Goal: Task Accomplishment & Management: Complete application form

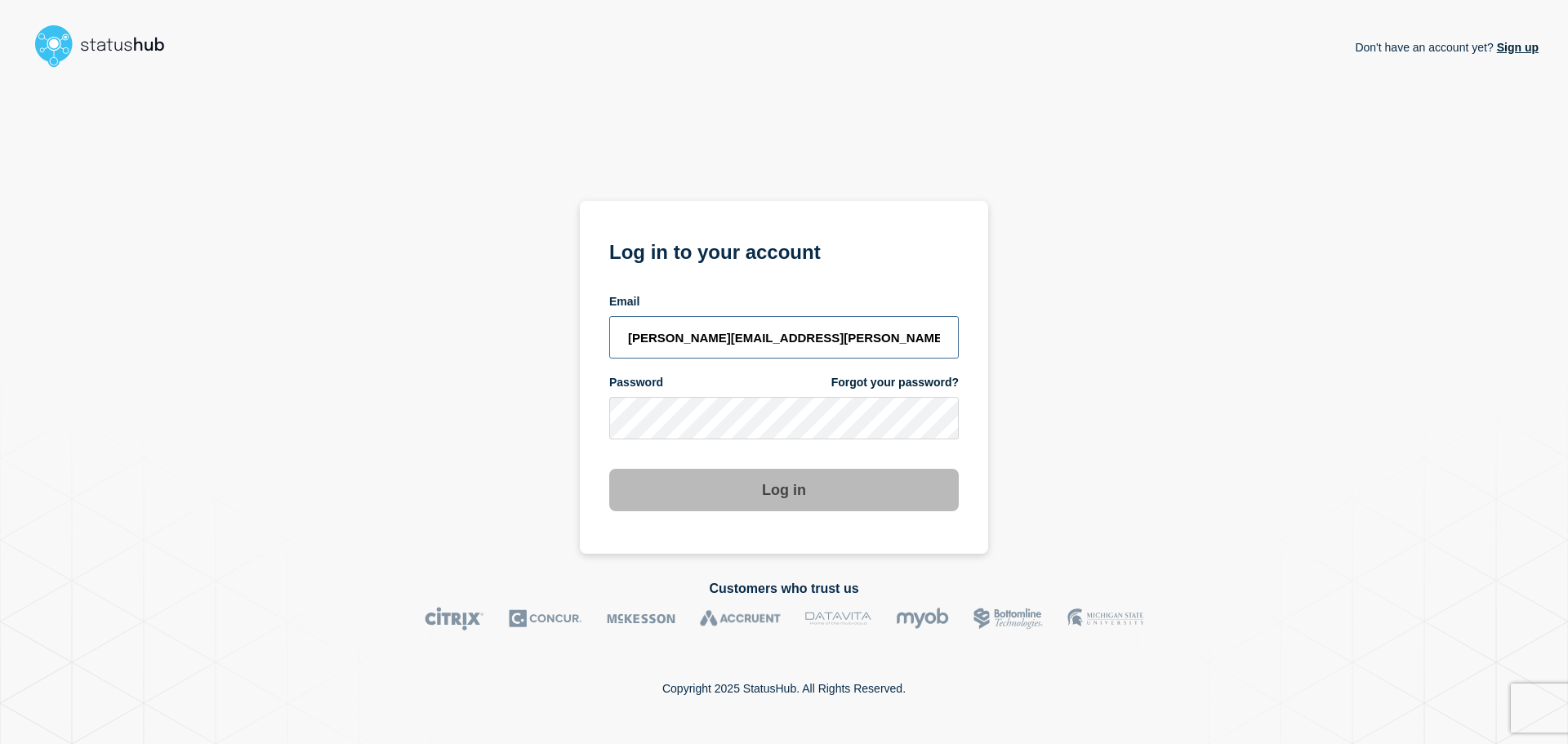
type input "[PERSON_NAME][EMAIL_ADDRESS][PERSON_NAME][DOMAIN_NAME]"
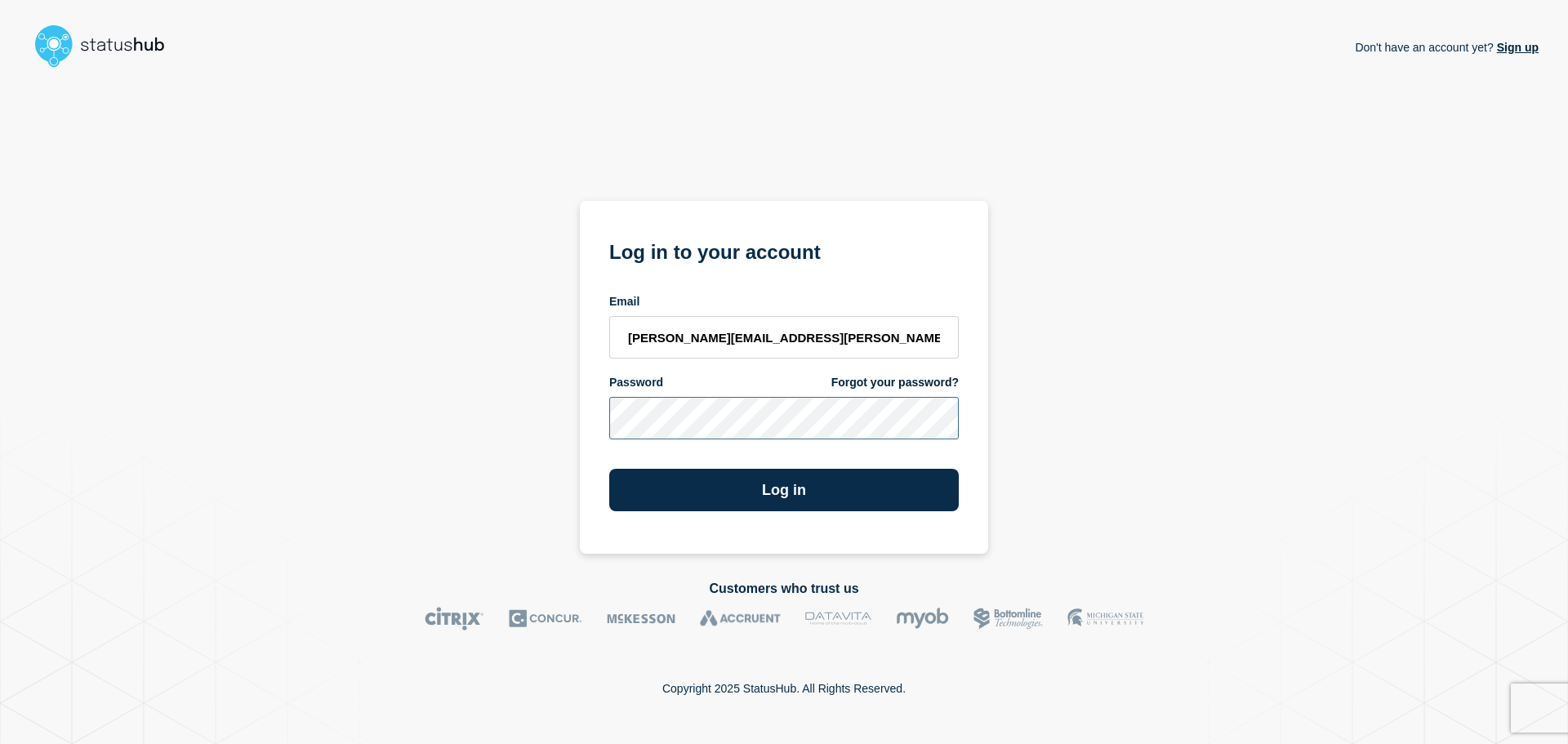
click at [610, 469] on button "Log in" at bounding box center [784, 490] width 350 height 43
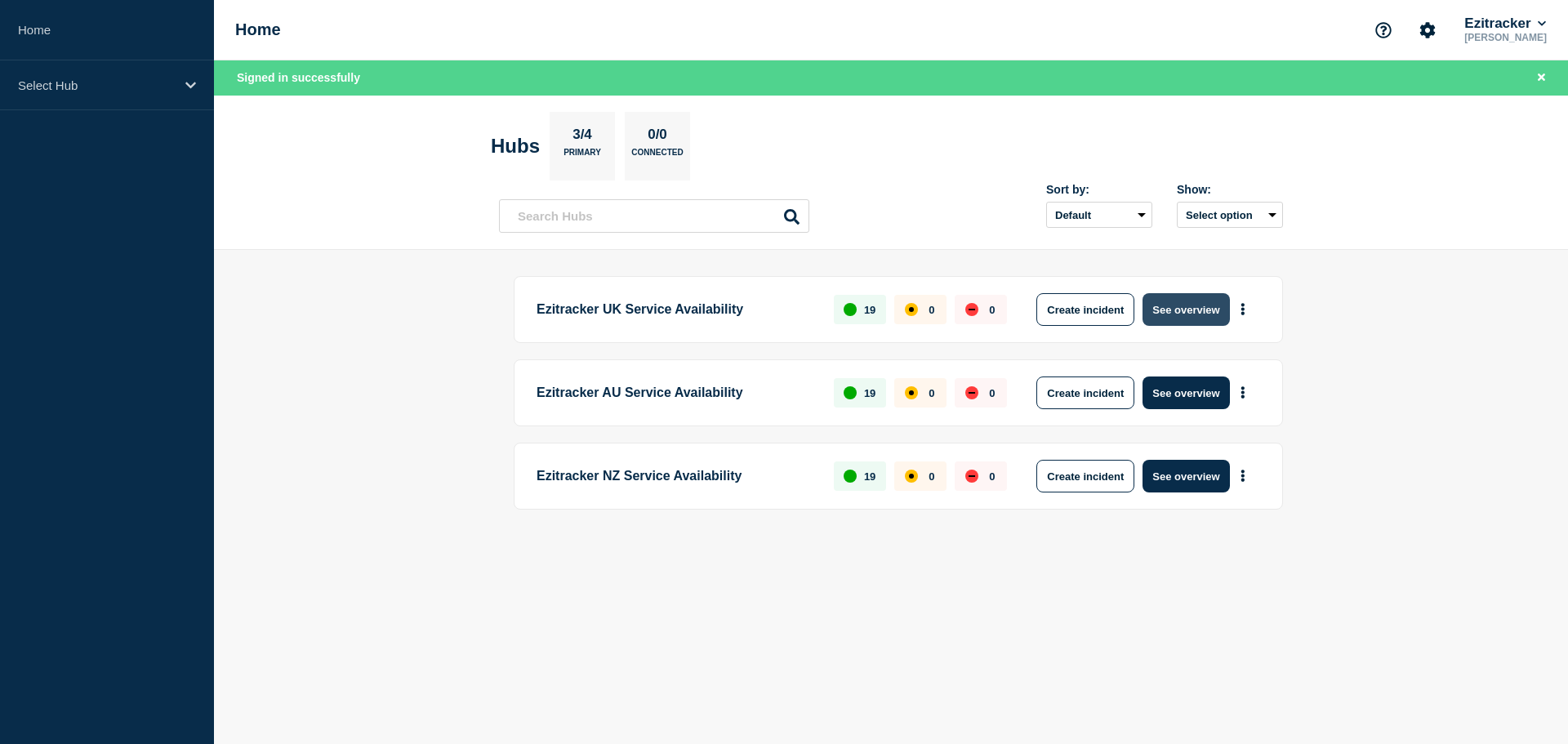
click at [1201, 317] on button "See overview" at bounding box center [1186, 309] width 87 height 32
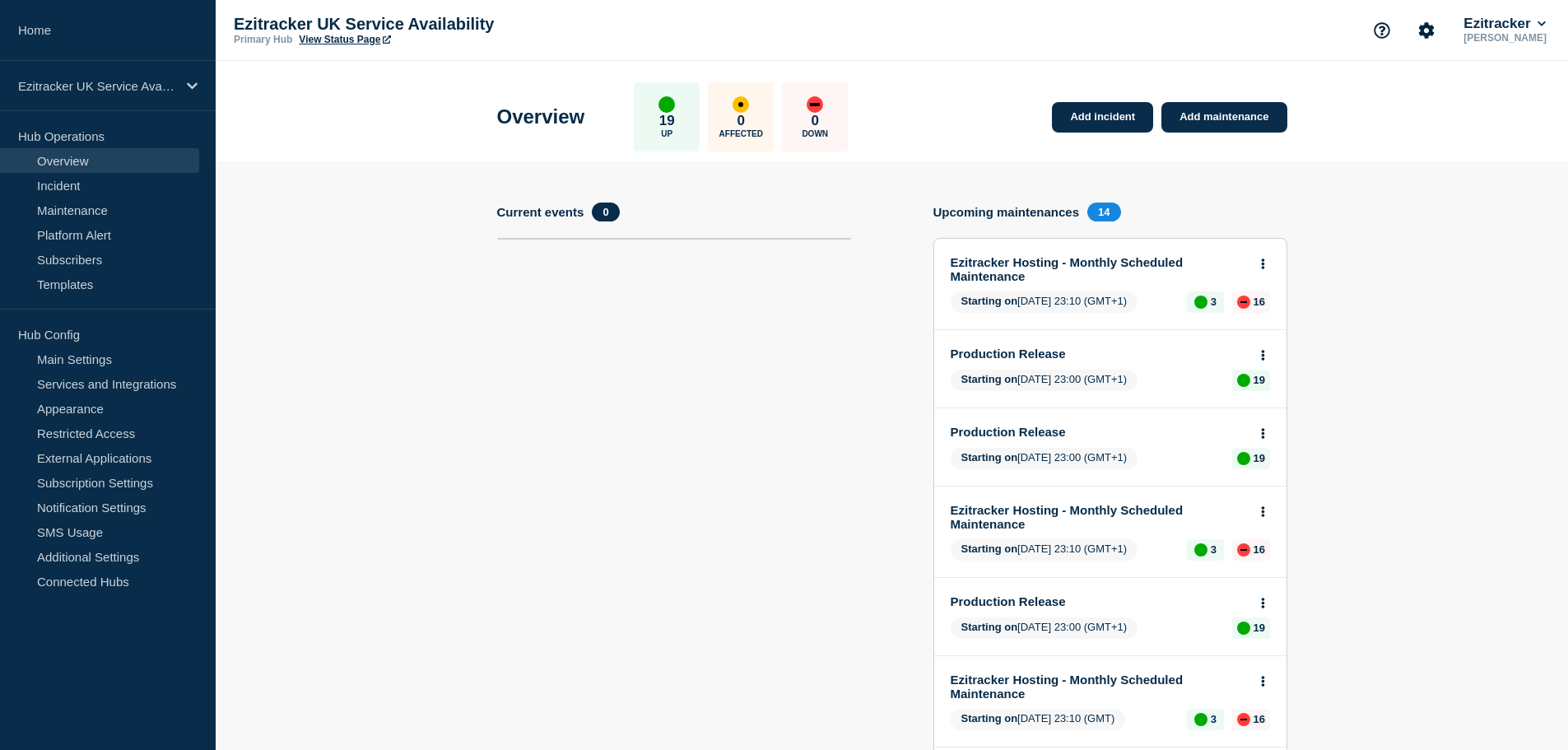
click at [726, 456] on section "Current events 0" at bounding box center [674, 696] width 354 height 988
click at [79, 215] on link "Maintenance" at bounding box center [100, 210] width 199 height 24
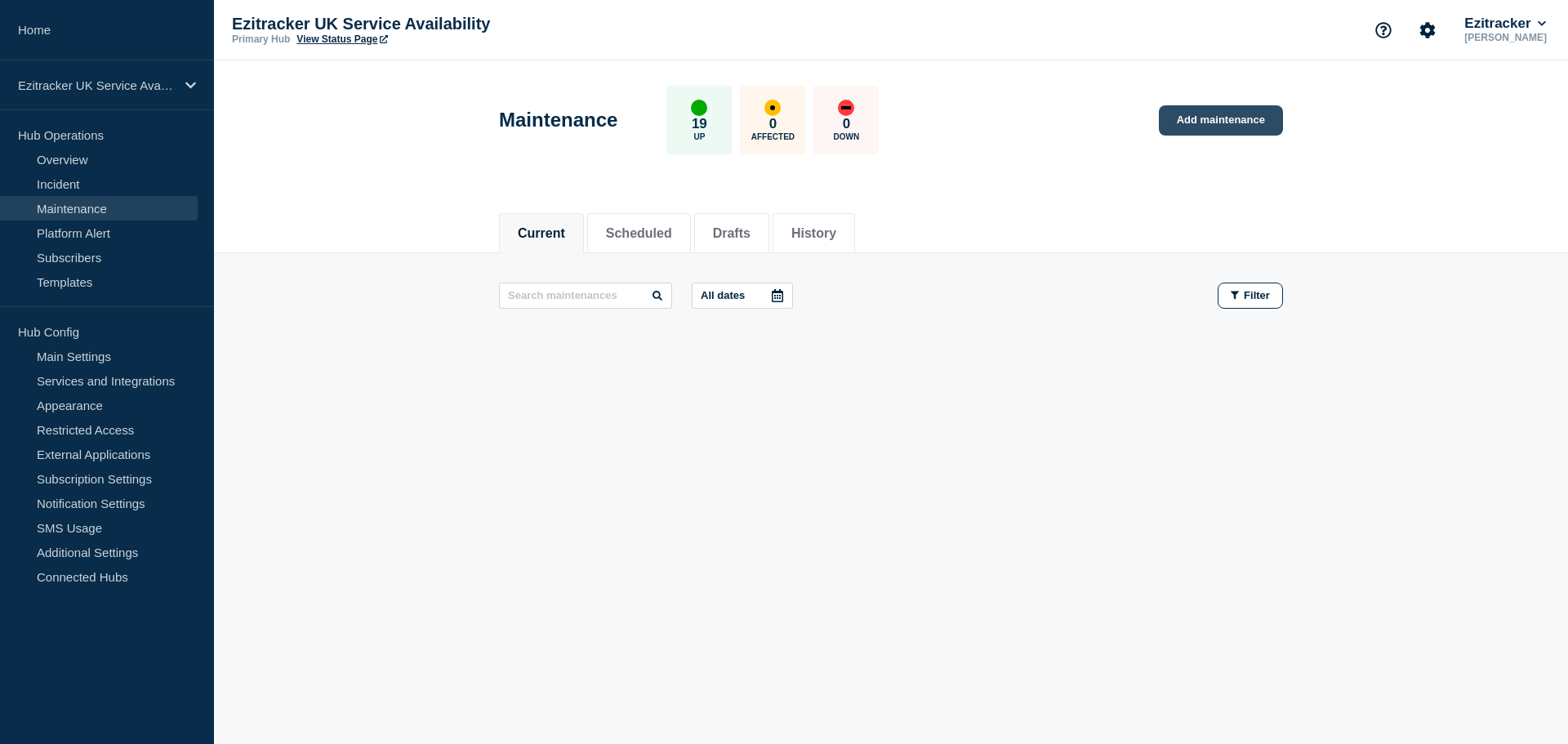
click at [1216, 122] on link "Add maintenance" at bounding box center [1221, 120] width 124 height 31
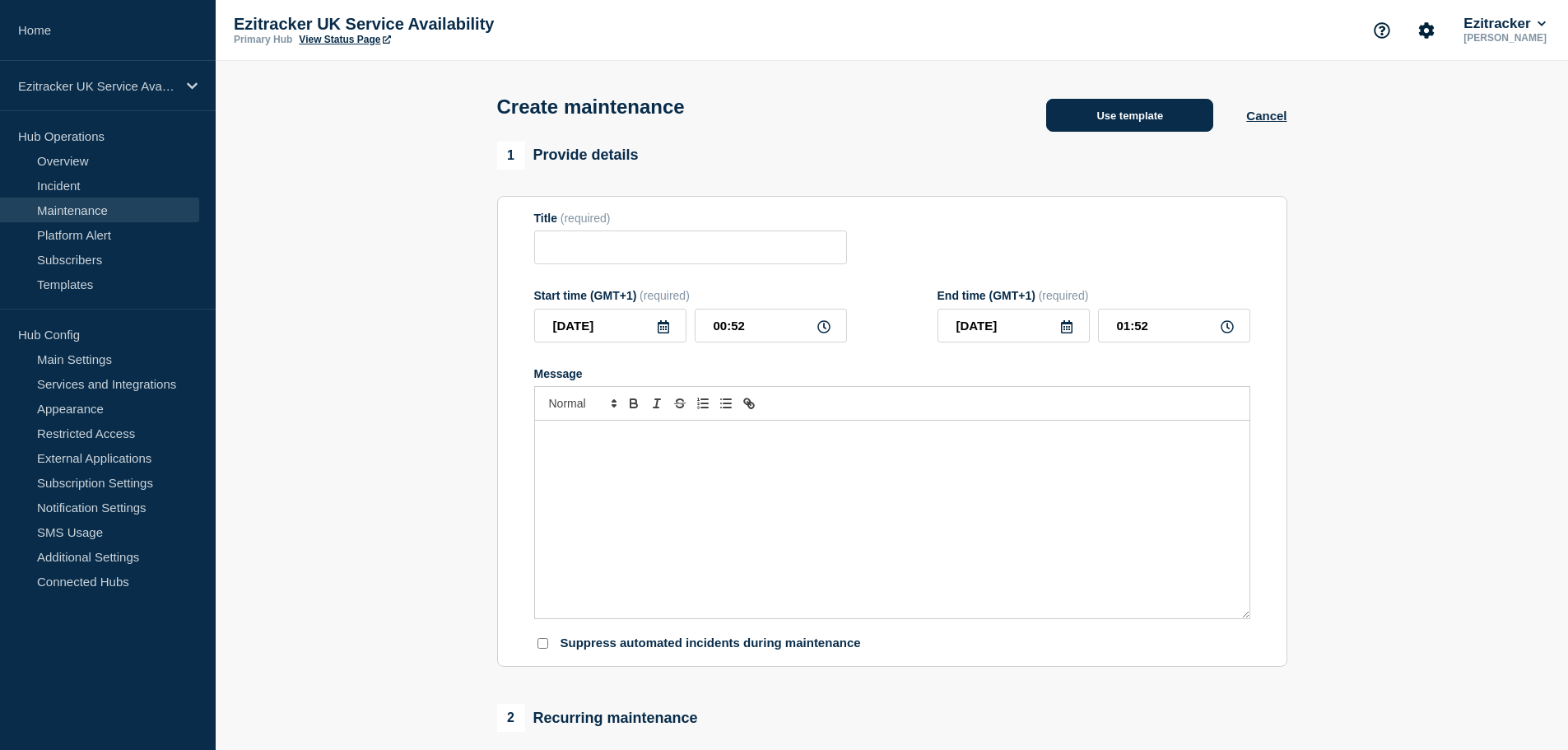
click at [1138, 111] on button "Use template" at bounding box center [1129, 115] width 167 height 33
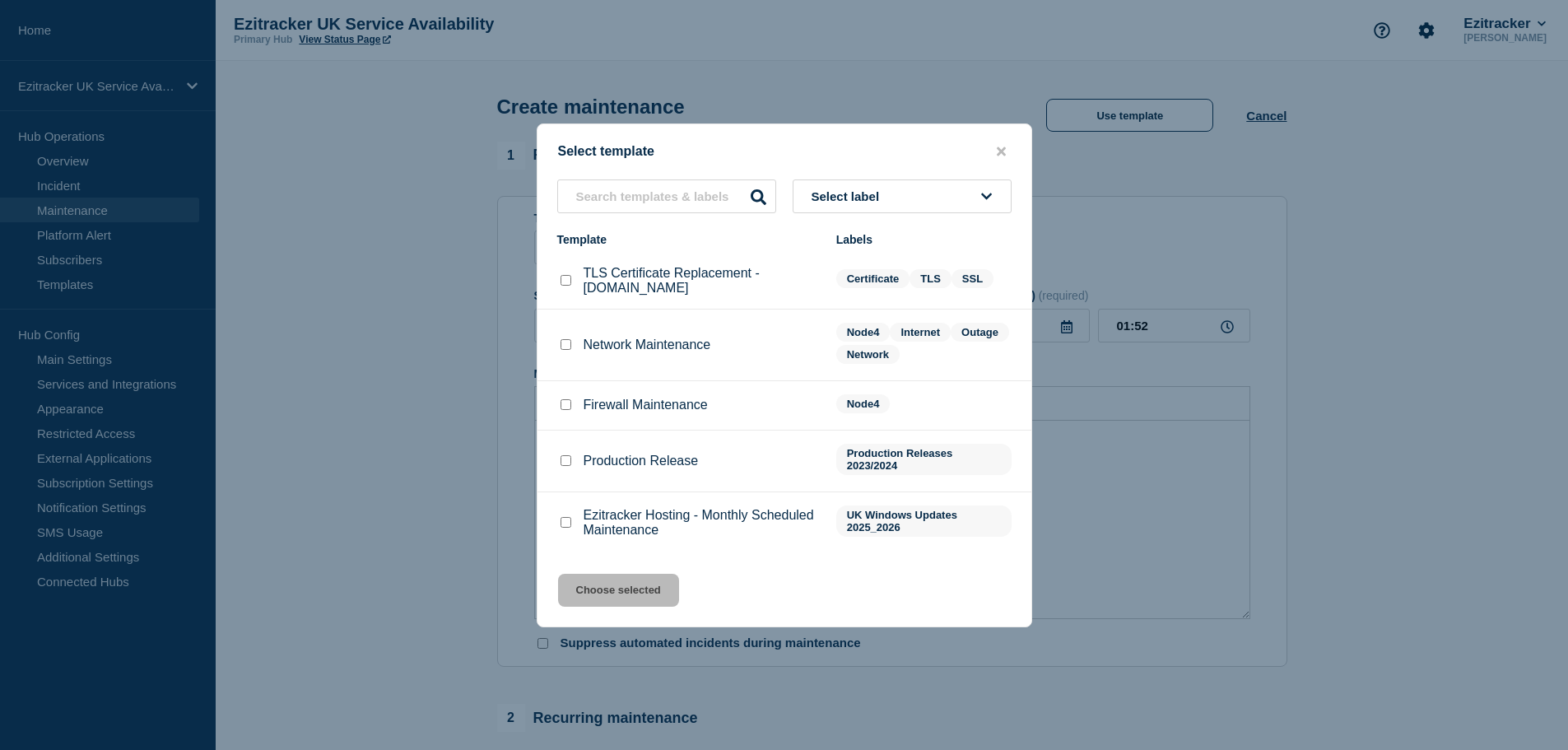
click at [567, 524] on input "Ezitracker Hosting - Monthly Scheduled Maintenance checkbox" at bounding box center [565, 521] width 10 height 10
checkbox input "true"
click at [626, 605] on button "Choose selected" at bounding box center [619, 590] width 121 height 33
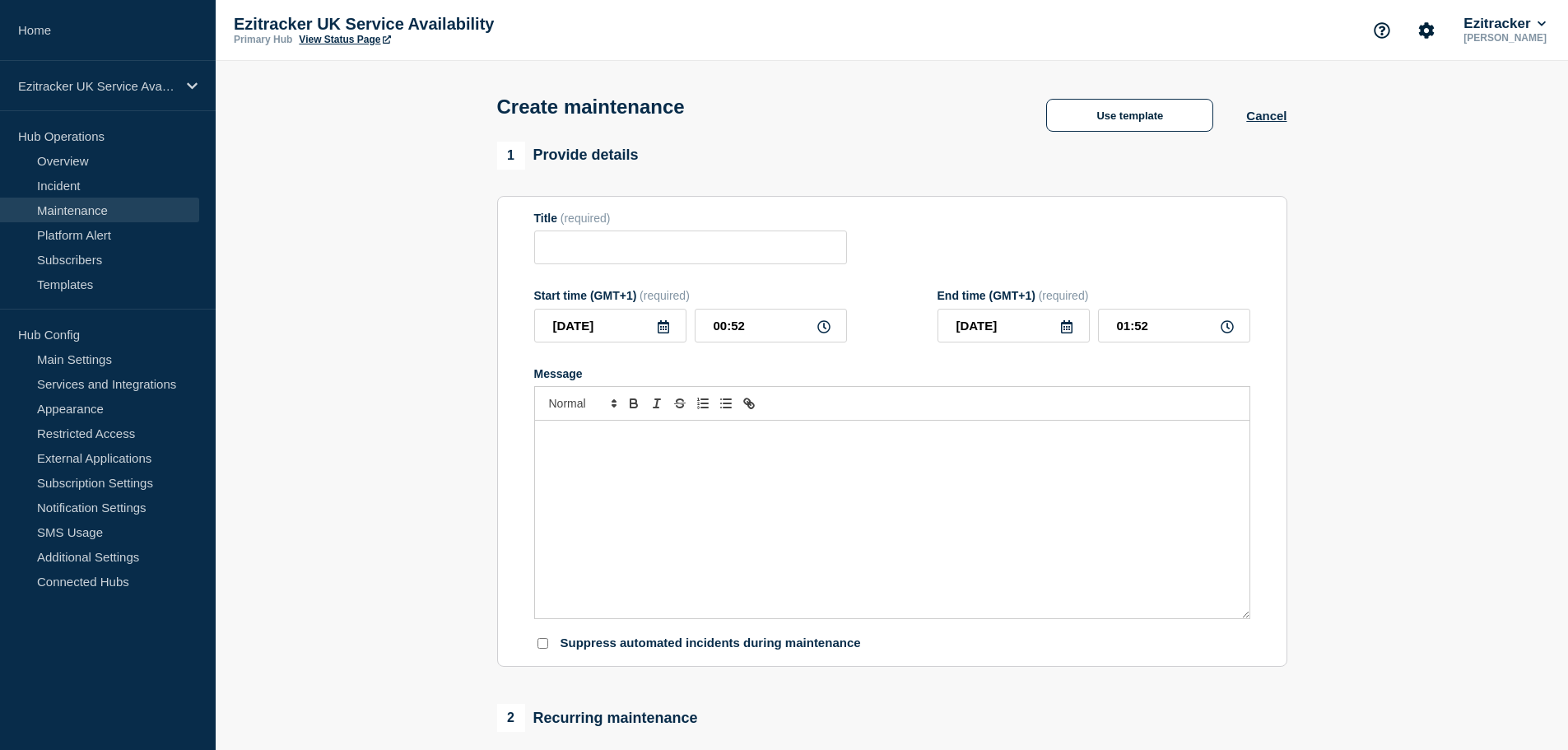
type input "Ezitracker Hosting - Monthly Scheduled Maintenance"
type input "01:42"
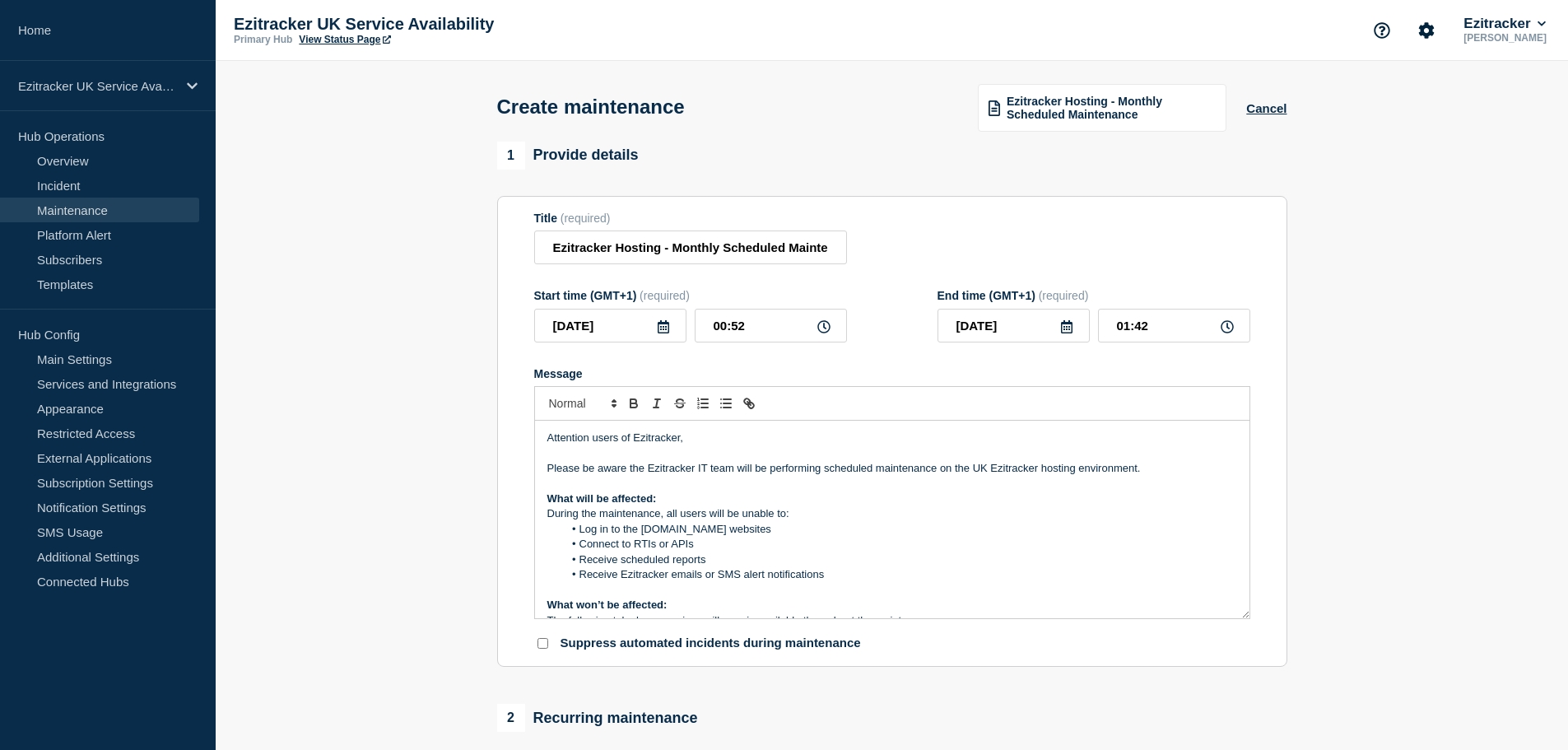
click at [667, 327] on icon at bounding box center [663, 326] width 11 height 13
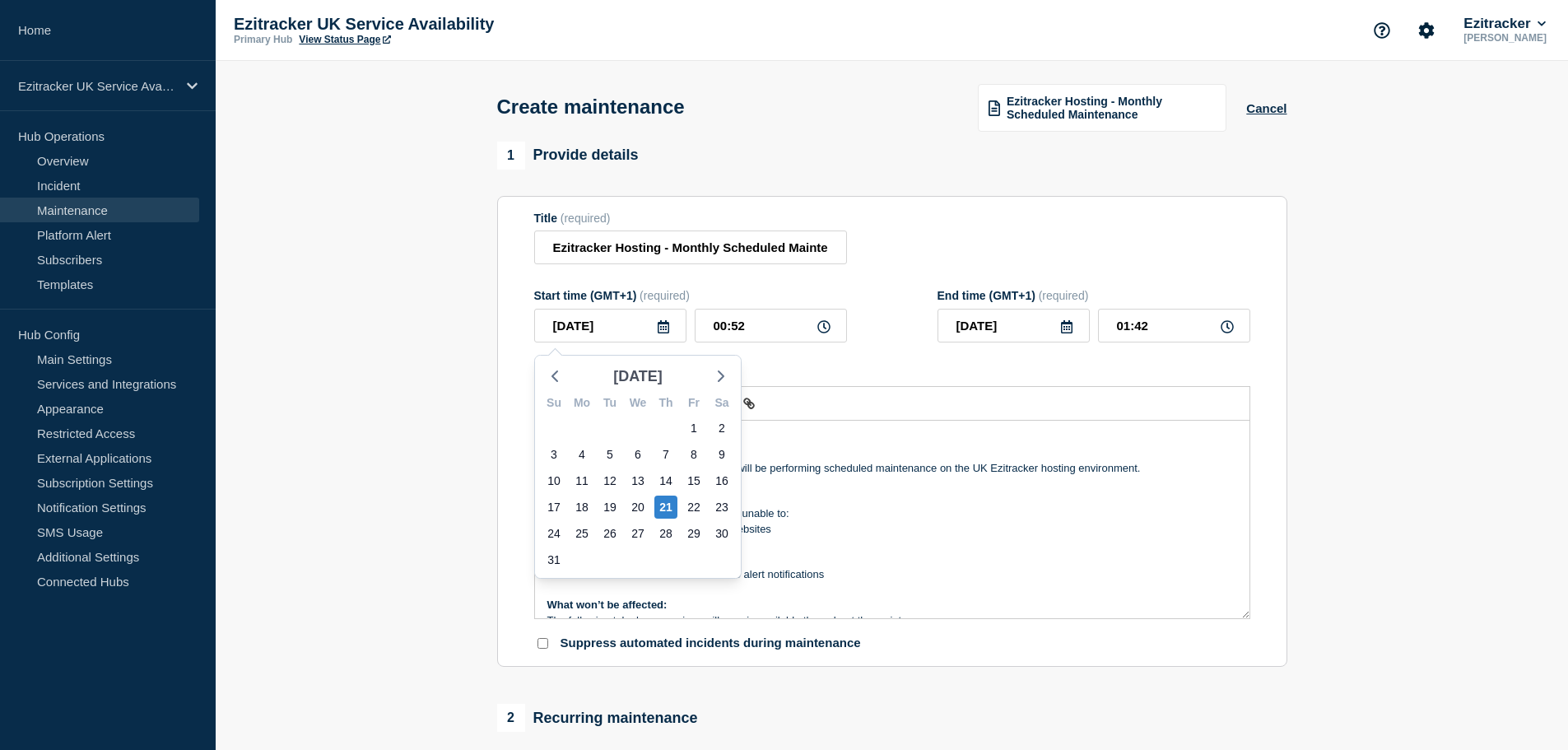
click at [660, 377] on span "[DATE]" at bounding box center [638, 376] width 49 height 24
click at [639, 409] on button "2025" at bounding box center [638, 413] width 35 height 24
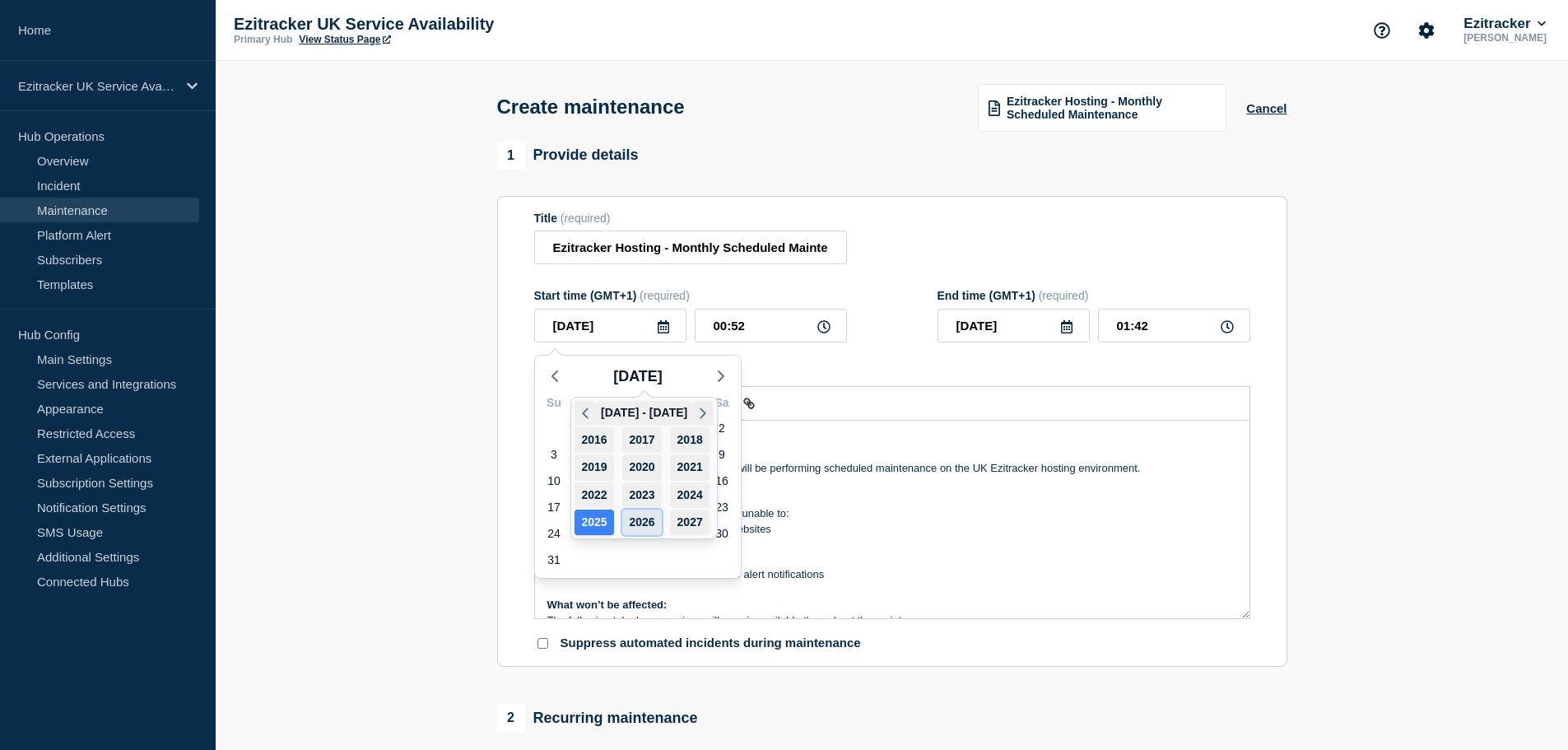
click at [635, 518] on button "2026" at bounding box center [641, 521] width 39 height 25
click at [690, 498] on button "Sep" at bounding box center [681, 494] width 39 height 25
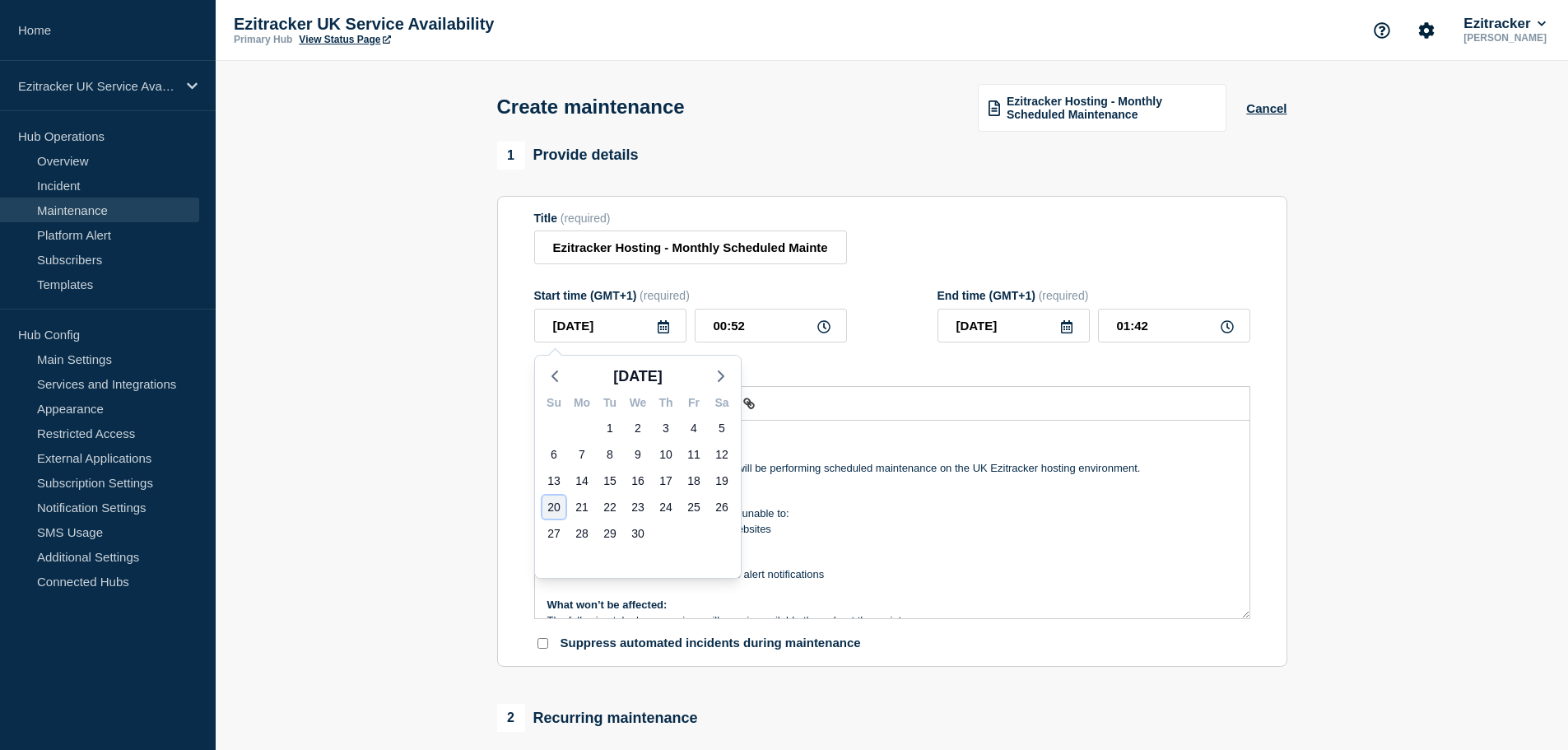
click at [557, 505] on div "20" at bounding box center [554, 507] width 23 height 23
type input "[DATE]"
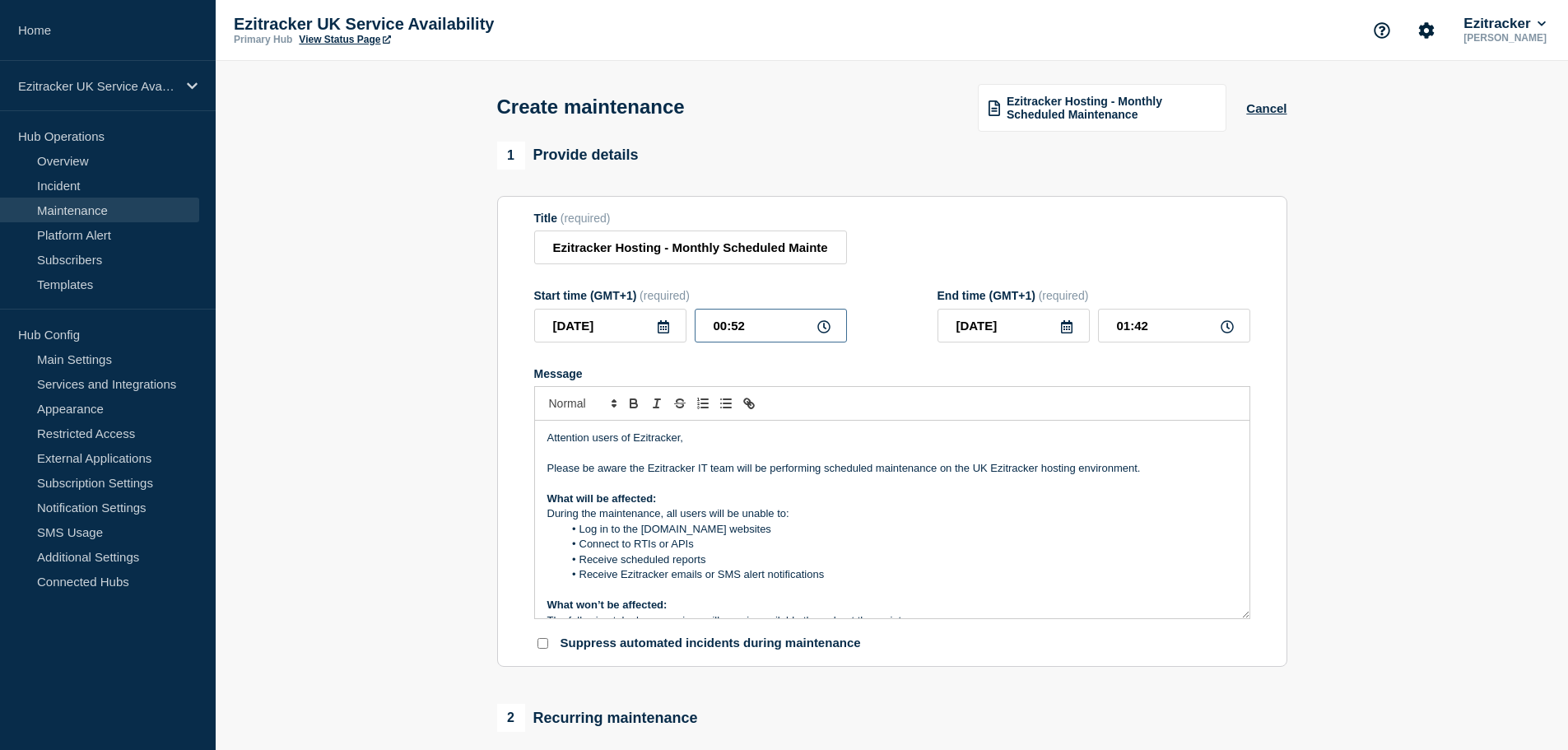
click at [720, 325] on input "00:52" at bounding box center [770, 326] width 152 height 34
type input "20:52"
type input "21:42"
type input "23:52"
type input "[DATE]"
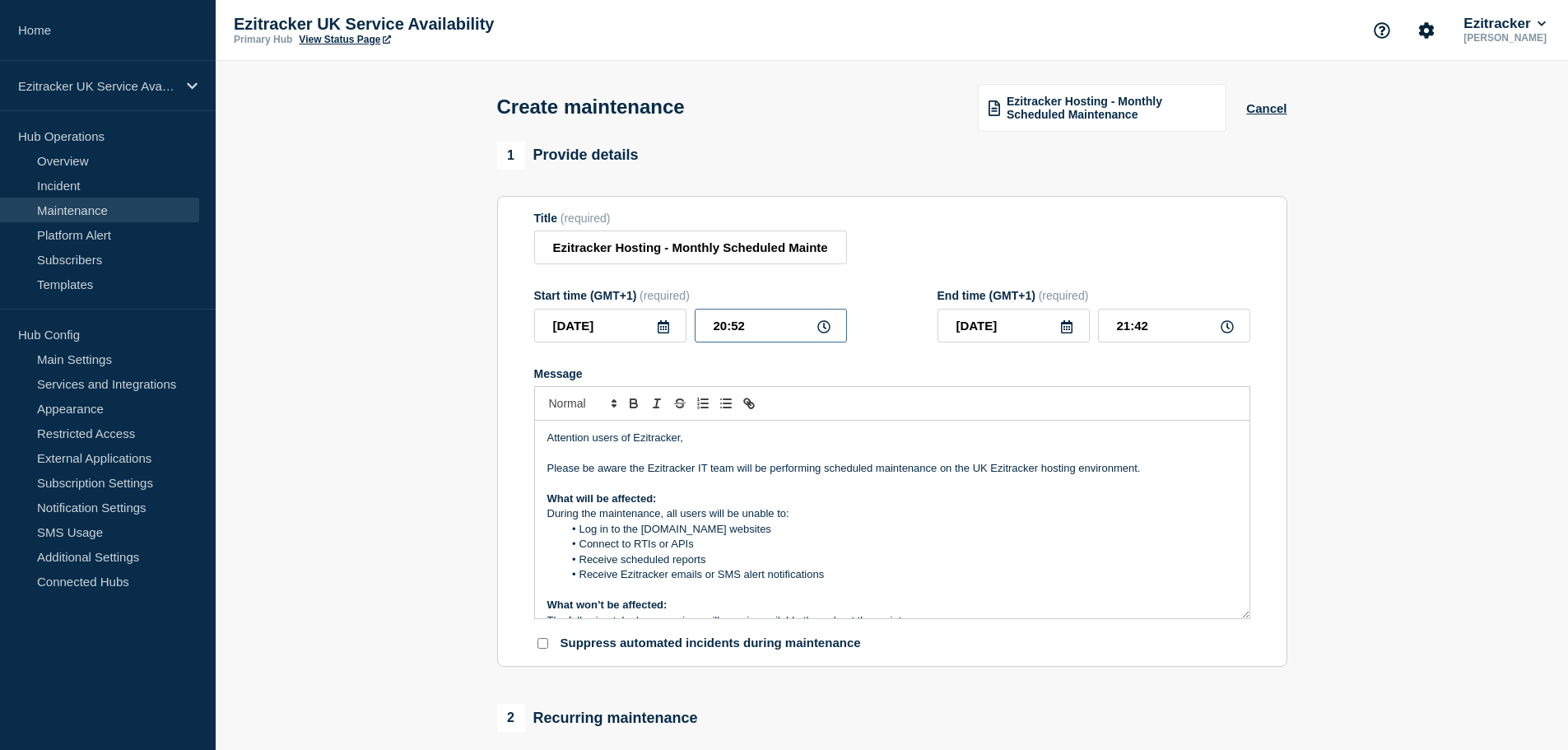
type input "00:42"
type input "23:12"
type input "00:02"
type input "23:10"
type input "00:00"
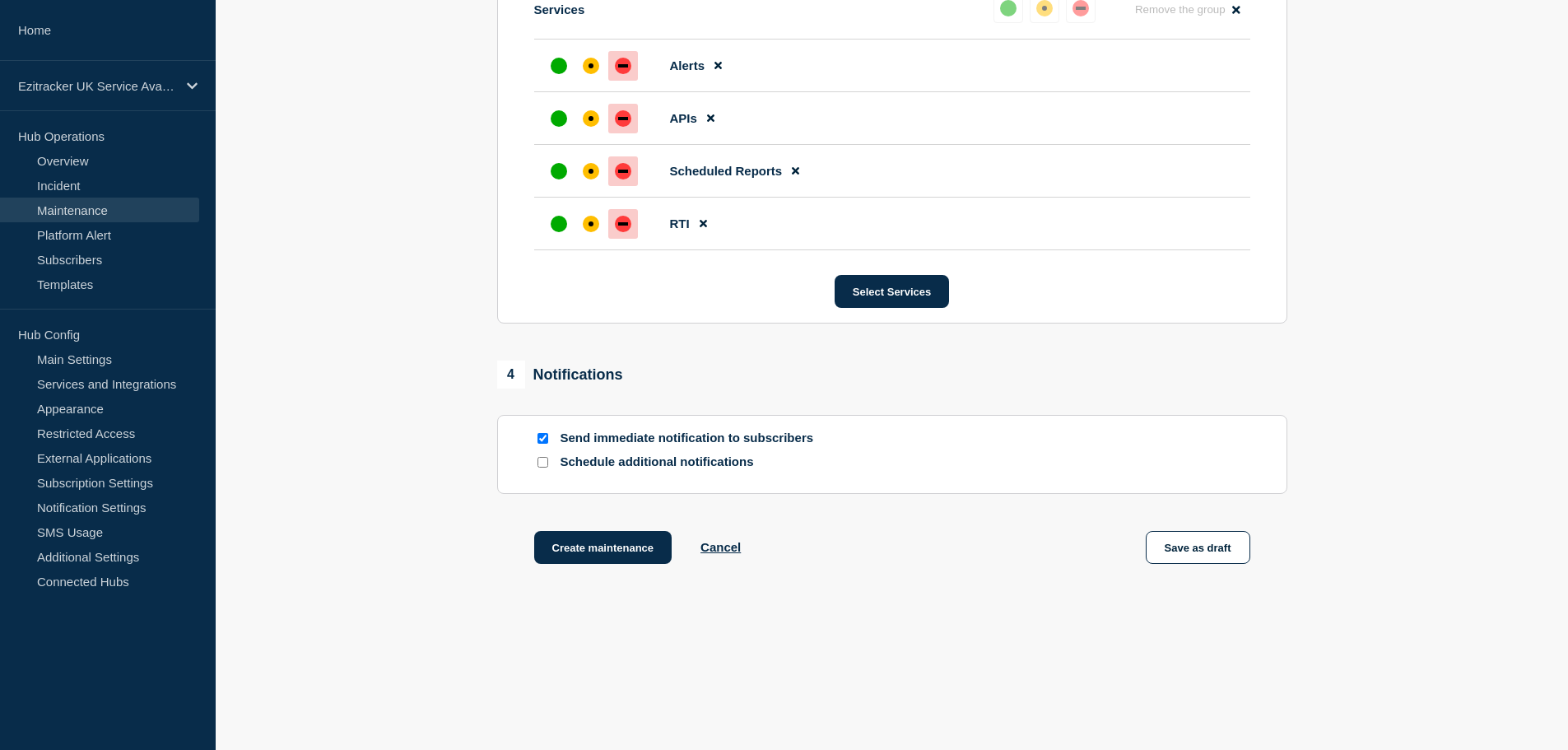
scroll to position [1934, 0]
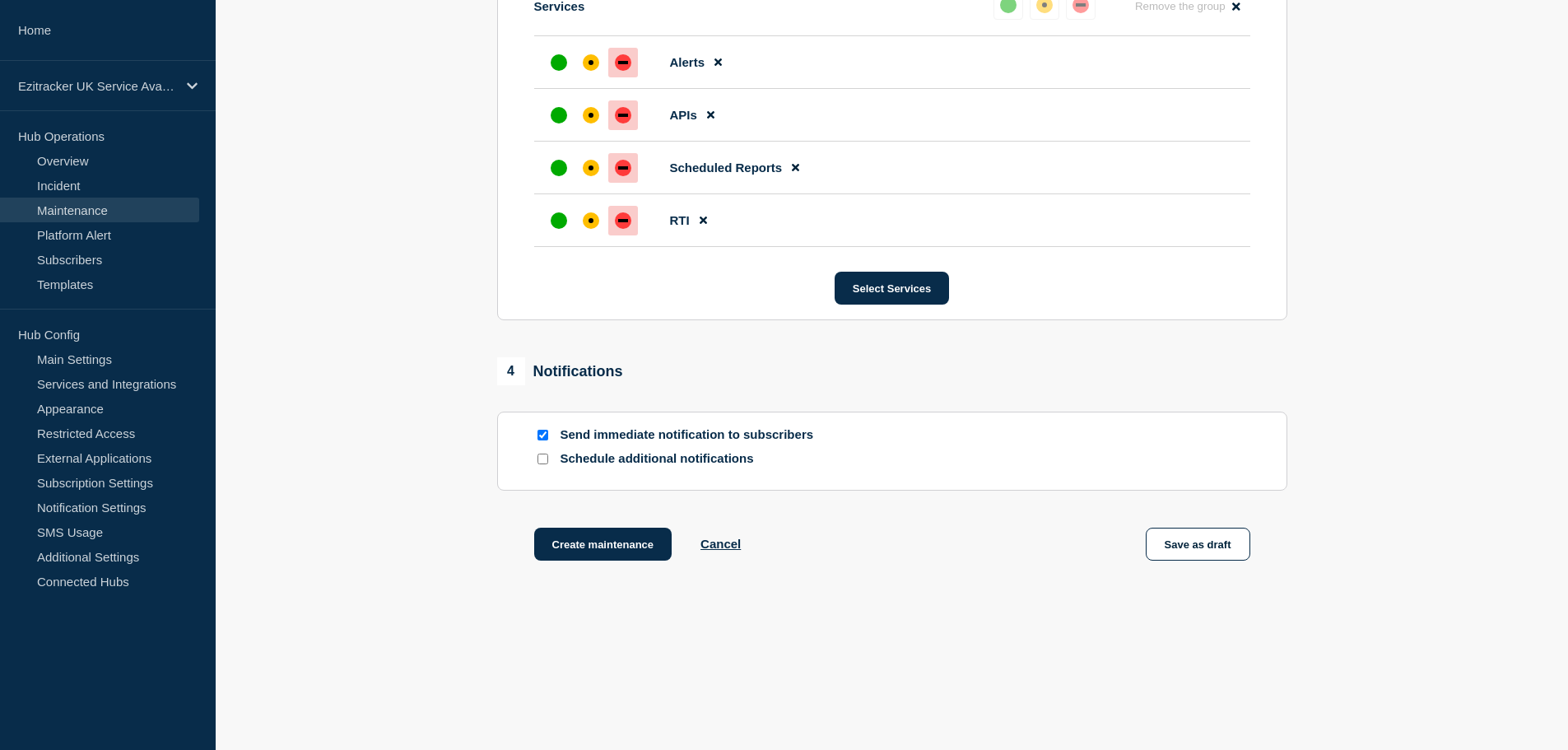
click at [542, 434] on input "Send immediate notification to subscribers" at bounding box center [542, 435] width 10 height 10
checkbox input "false"
click at [543, 463] on input "Schedule additional notifications" at bounding box center [542, 458] width 10 height 10
checkbox input "true"
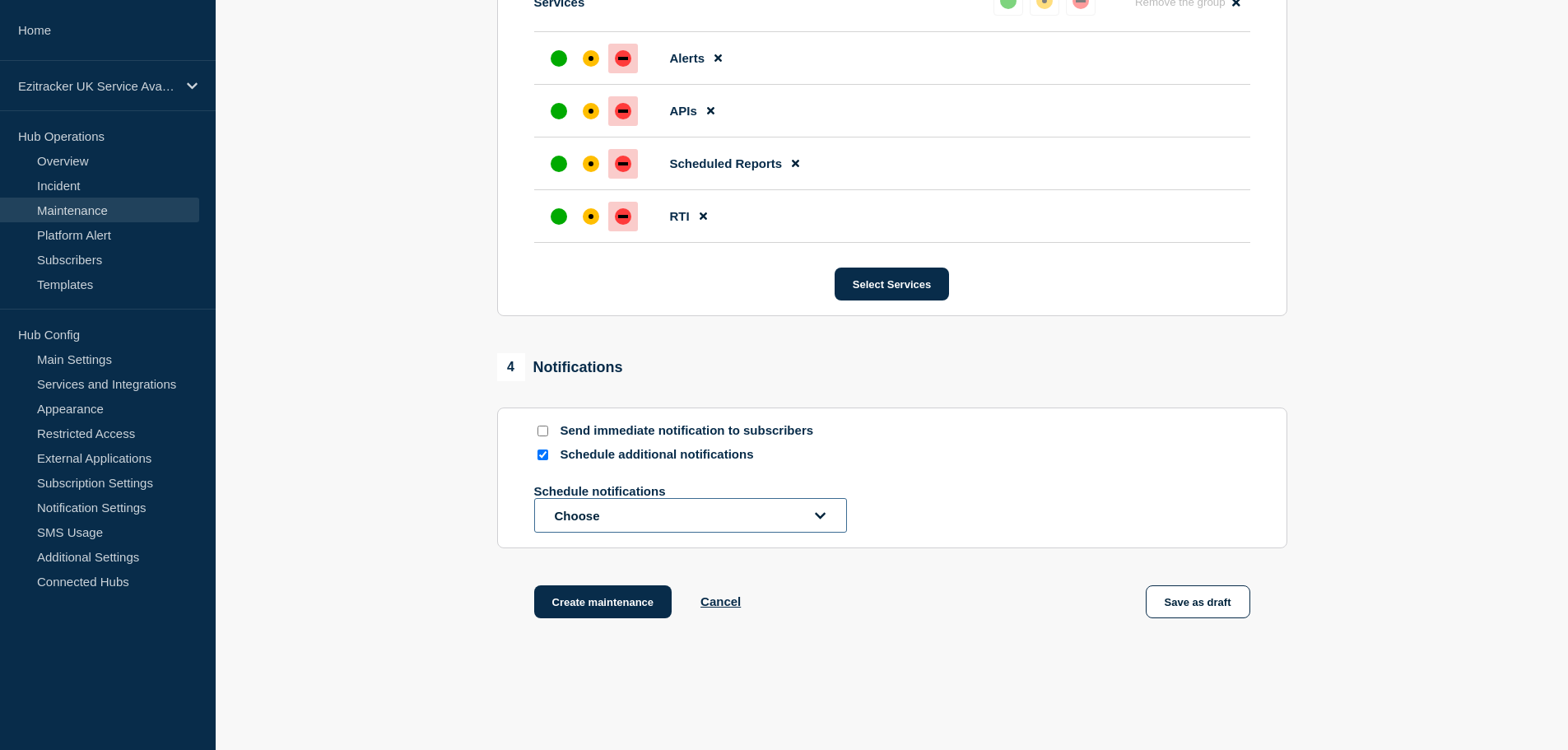
click at [579, 523] on button "Choose" at bounding box center [690, 515] width 312 height 35
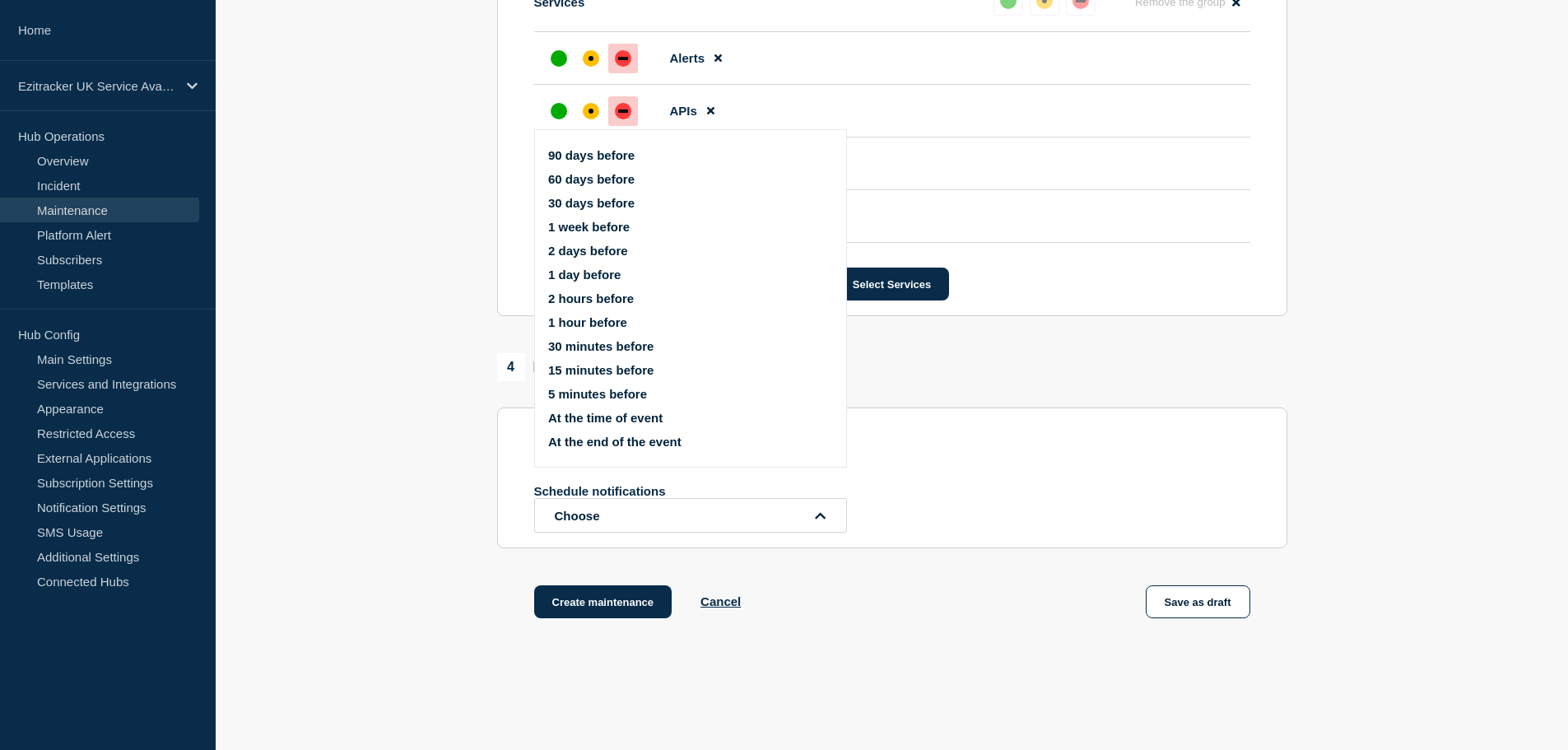
click at [592, 231] on button "1 week before" at bounding box center [588, 227] width 81 height 14
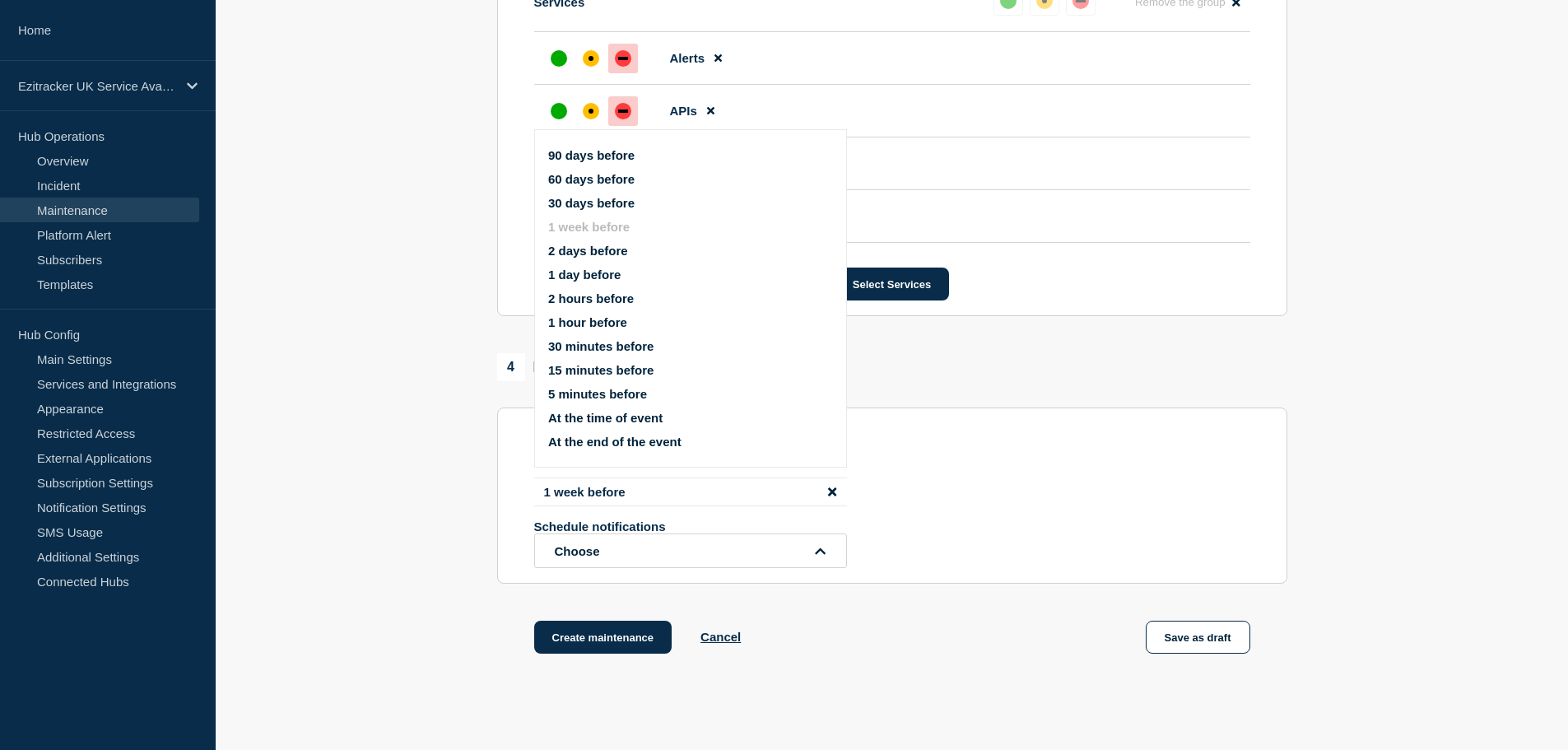
click at [589, 277] on button "1 day before" at bounding box center [585, 274] width 73 height 14
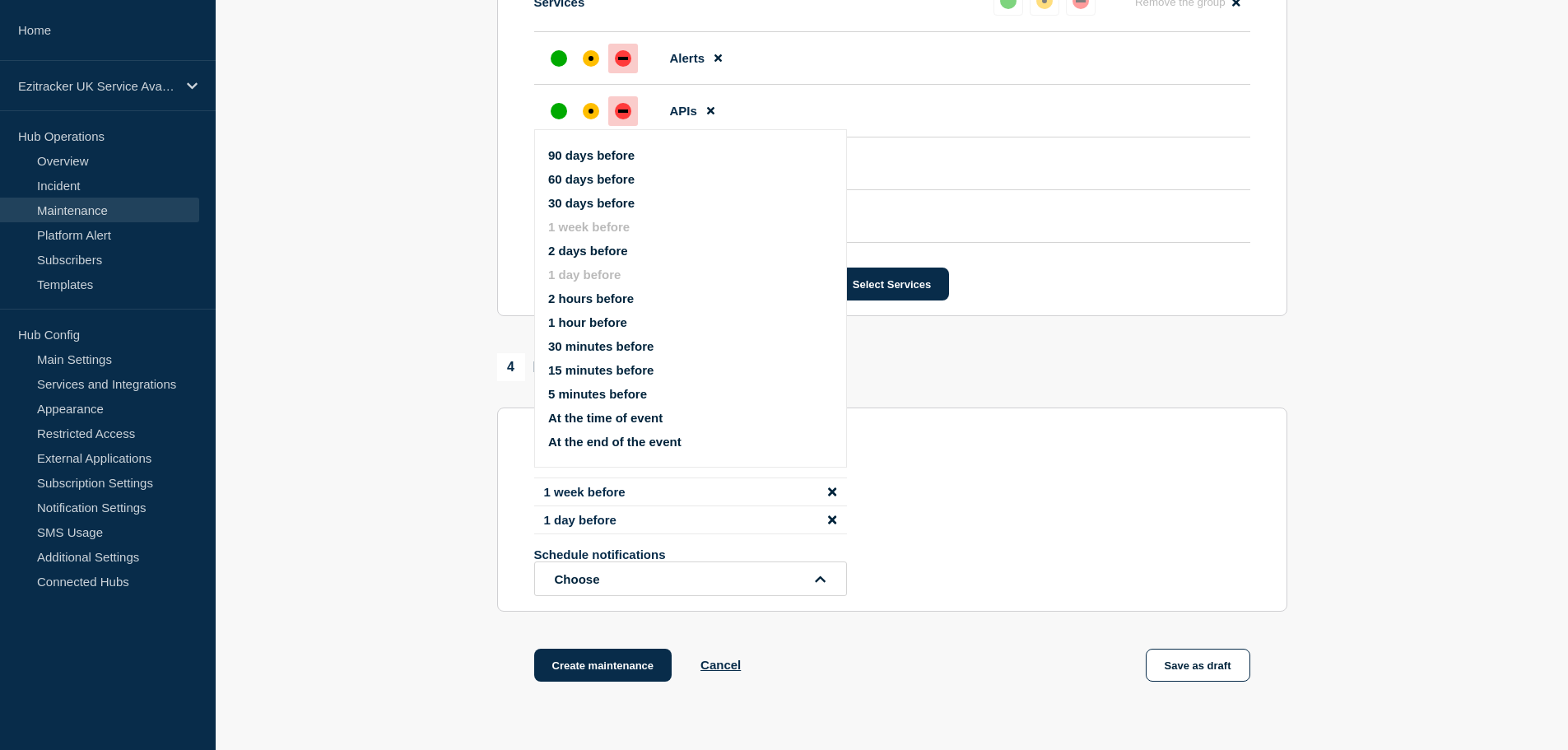
click at [588, 321] on button "1 hour before" at bounding box center [587, 322] width 79 height 14
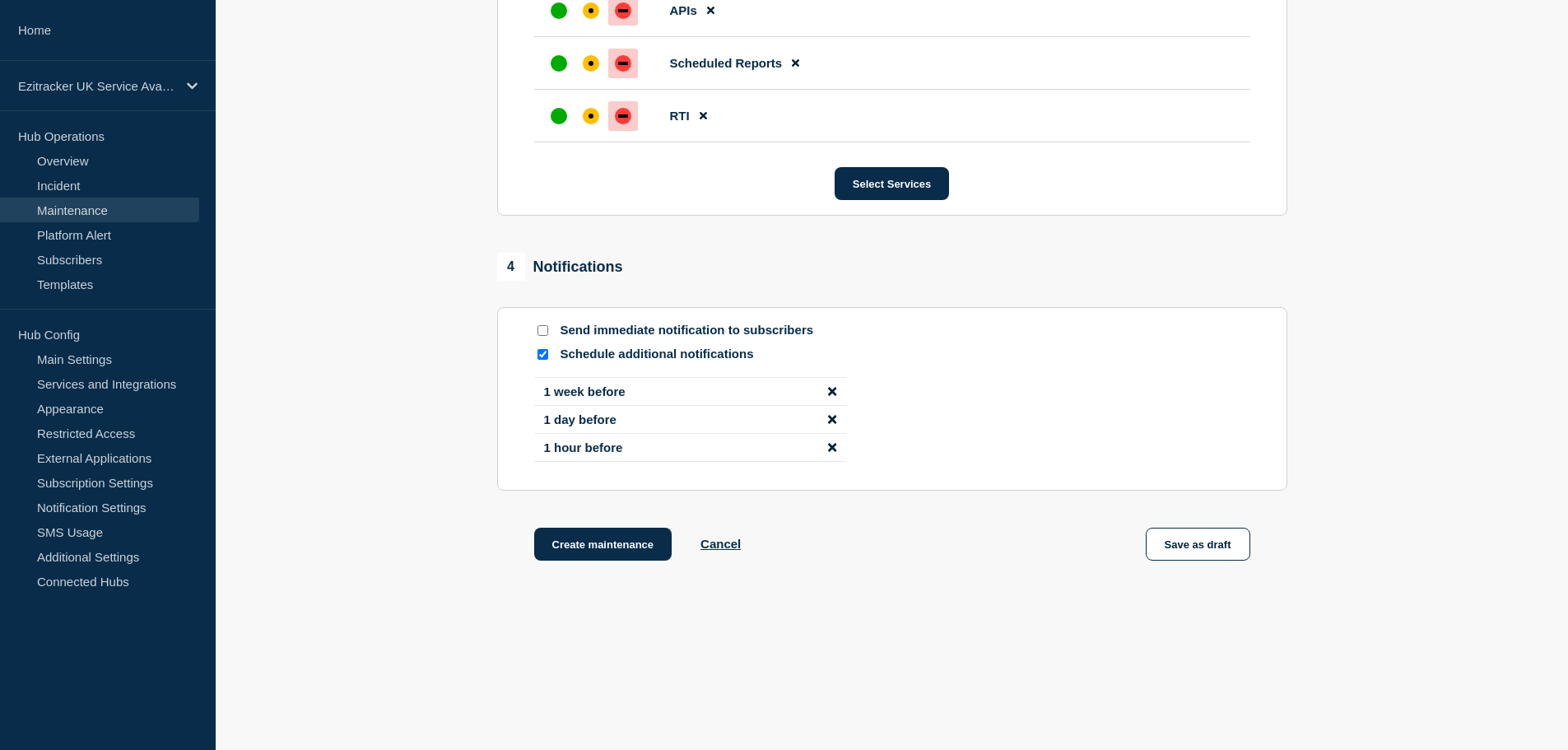
scroll to position [2038, 0]
click at [600, 539] on button "Create maintenance" at bounding box center [603, 544] width 138 height 33
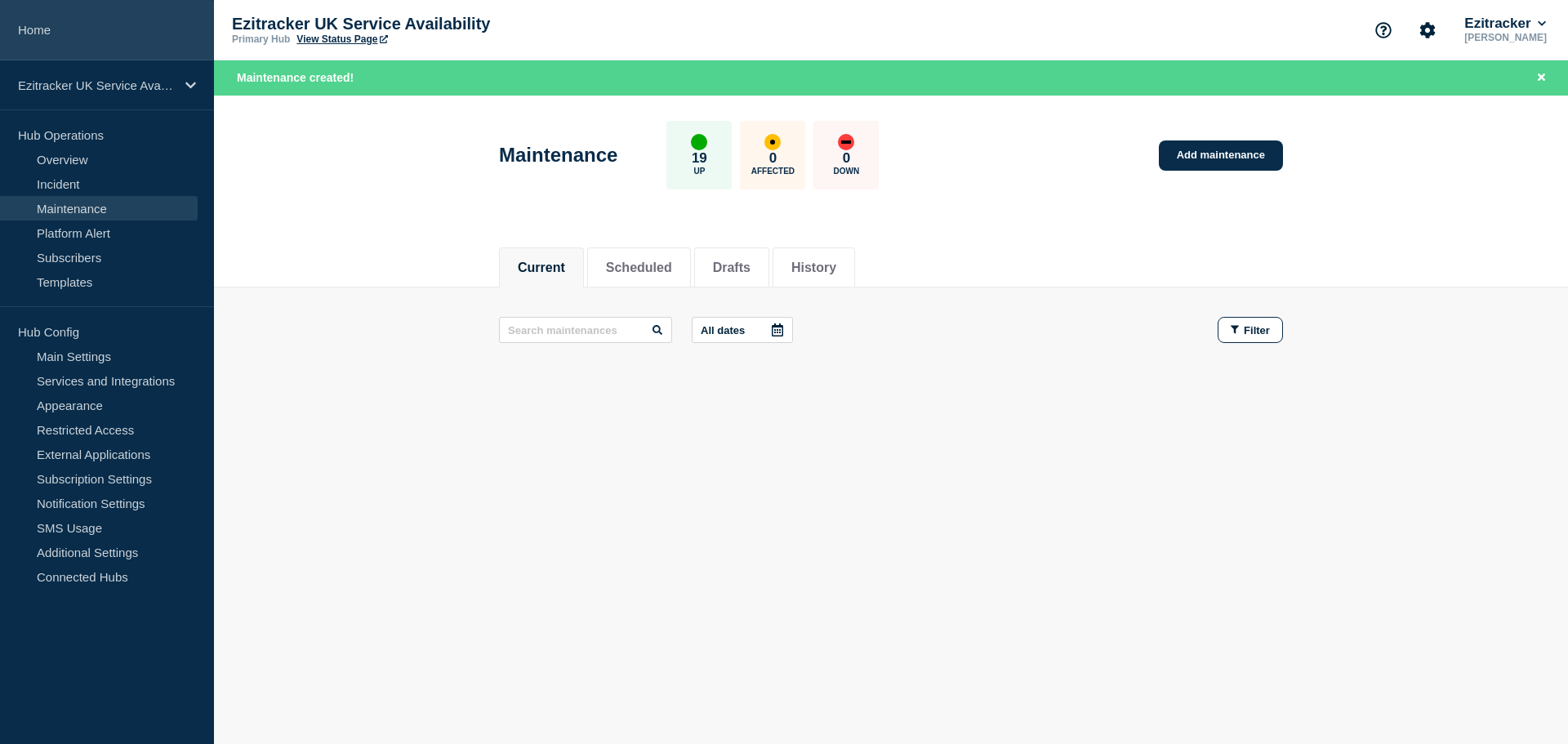
click at [45, 24] on link "Home" at bounding box center [106, 30] width 214 height 60
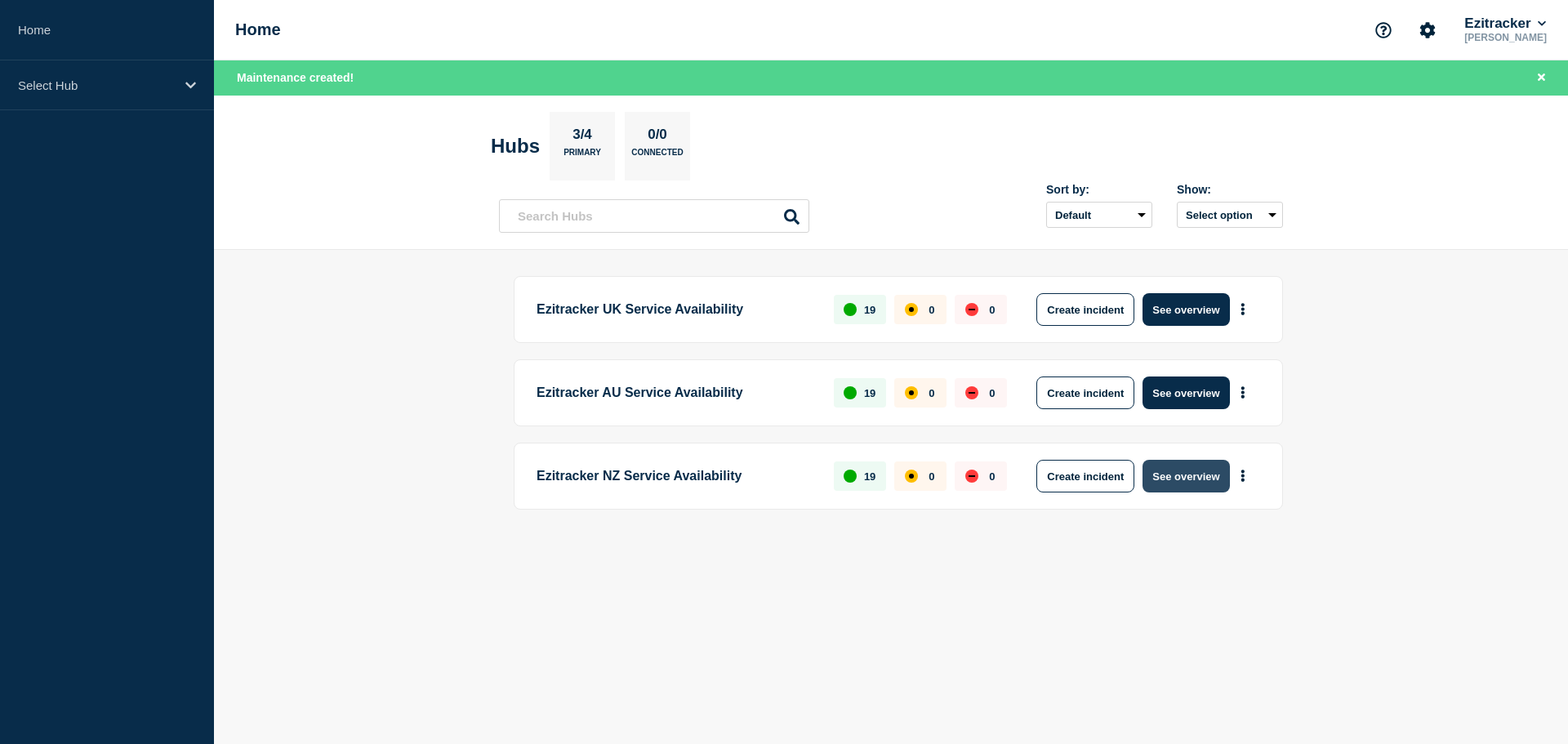
click at [1202, 484] on button "See overview" at bounding box center [1186, 476] width 87 height 32
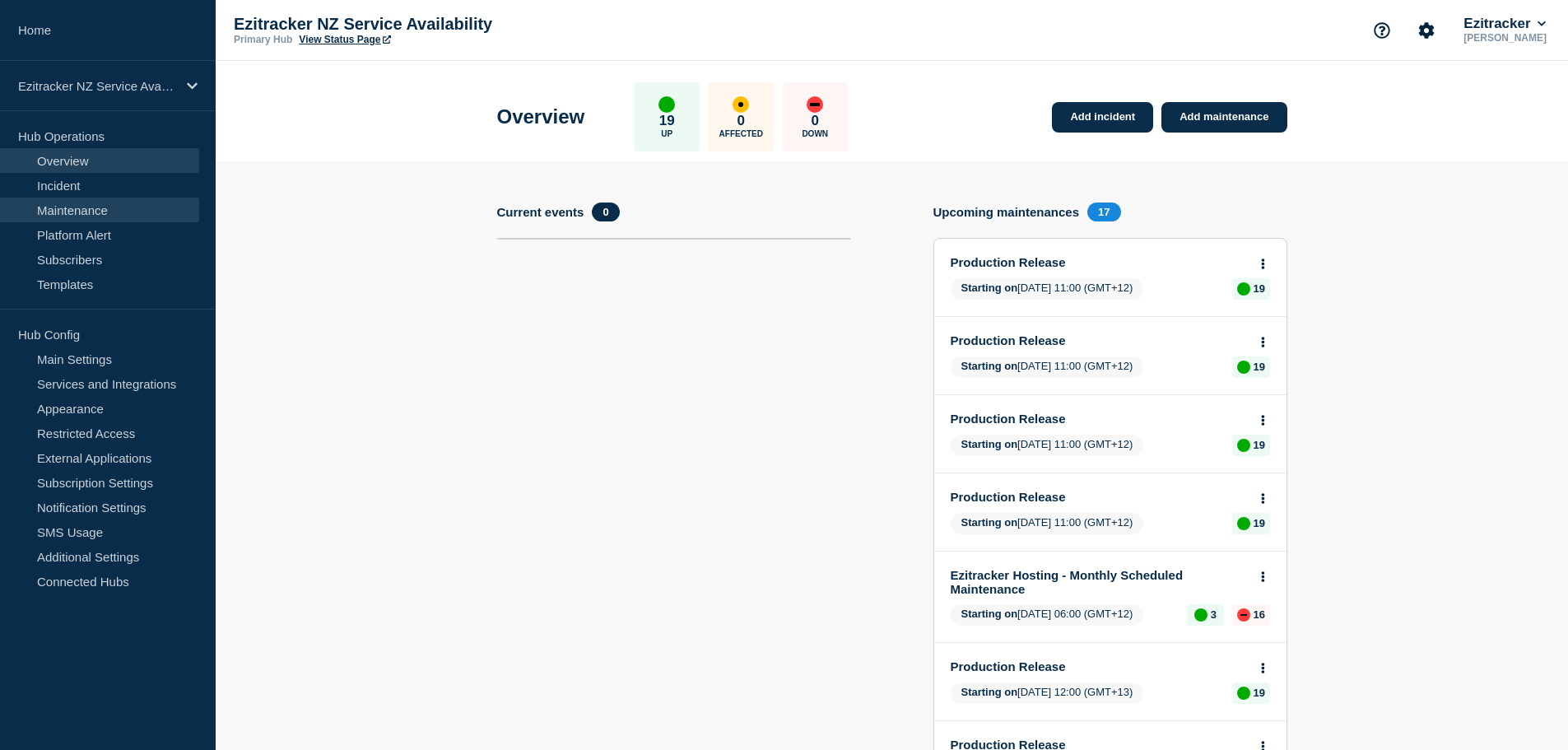
click at [60, 210] on link "Maintenance" at bounding box center [100, 210] width 199 height 24
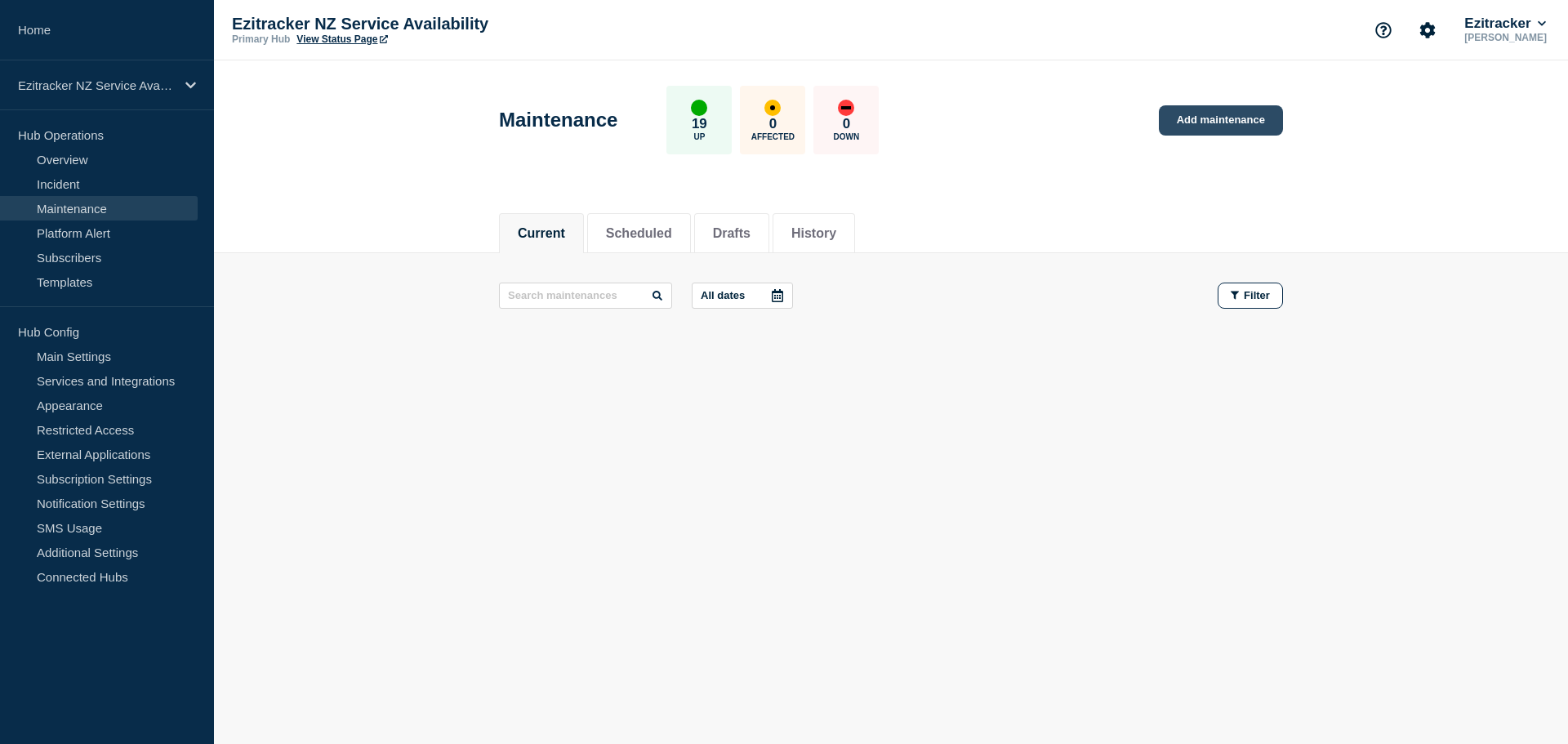
click at [1223, 122] on link "Add maintenance" at bounding box center [1221, 120] width 124 height 31
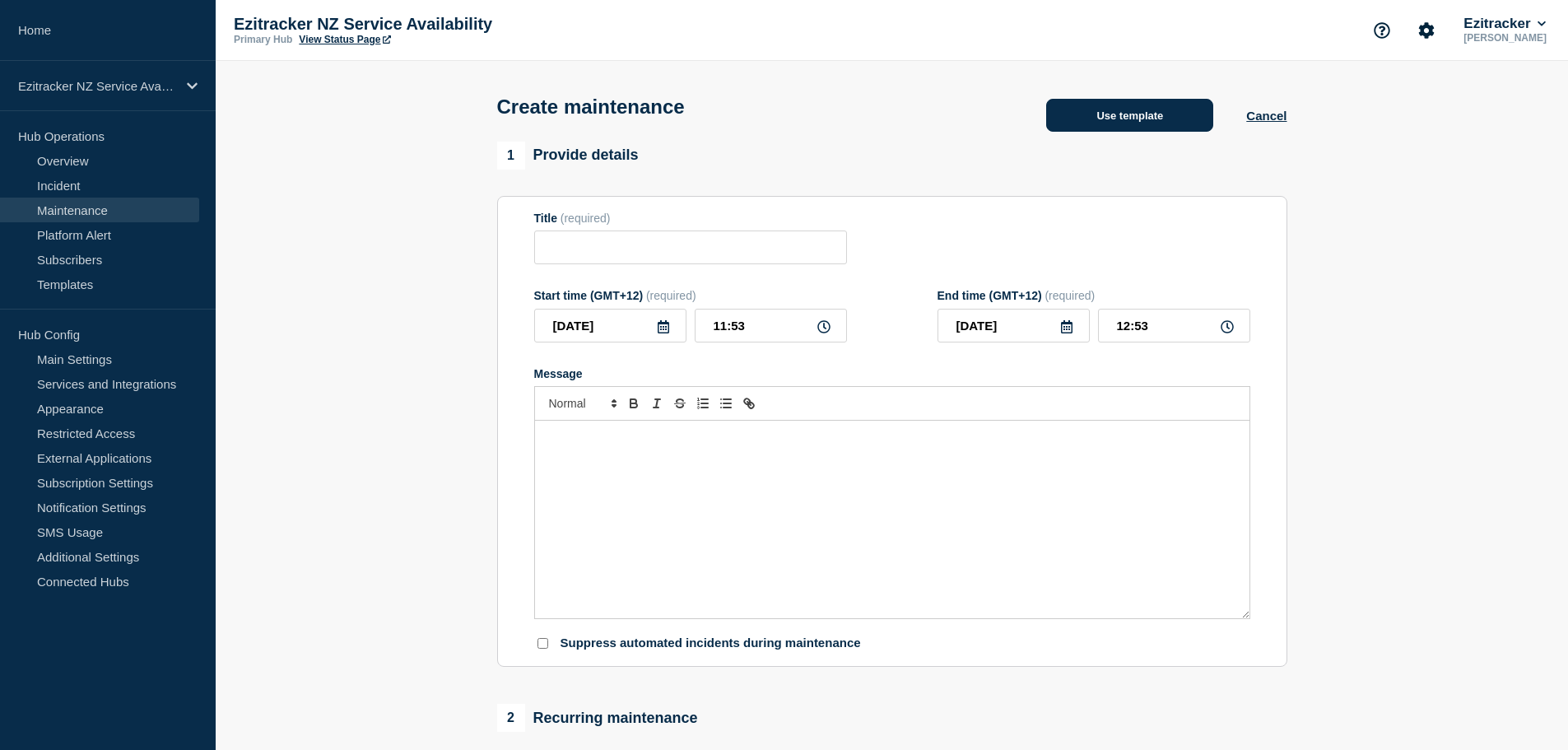
click at [1150, 116] on button "Use template" at bounding box center [1129, 115] width 167 height 33
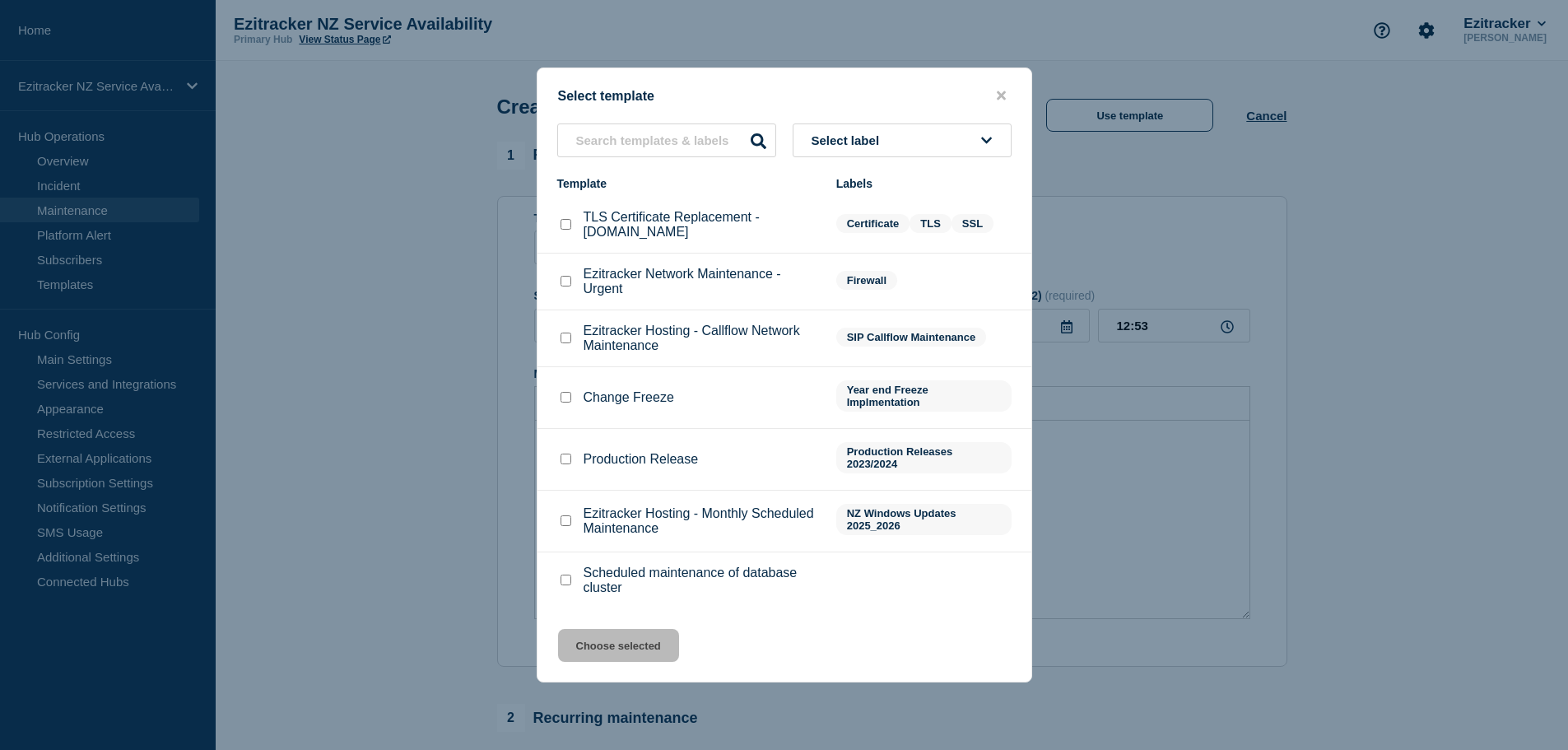
click at [569, 523] on input "Ezitracker Hosting - Monthly Scheduled Maintenance checkbox" at bounding box center [565, 521] width 10 height 10
checkbox input "true"
click at [645, 652] on button "Choose selected" at bounding box center [619, 645] width 121 height 33
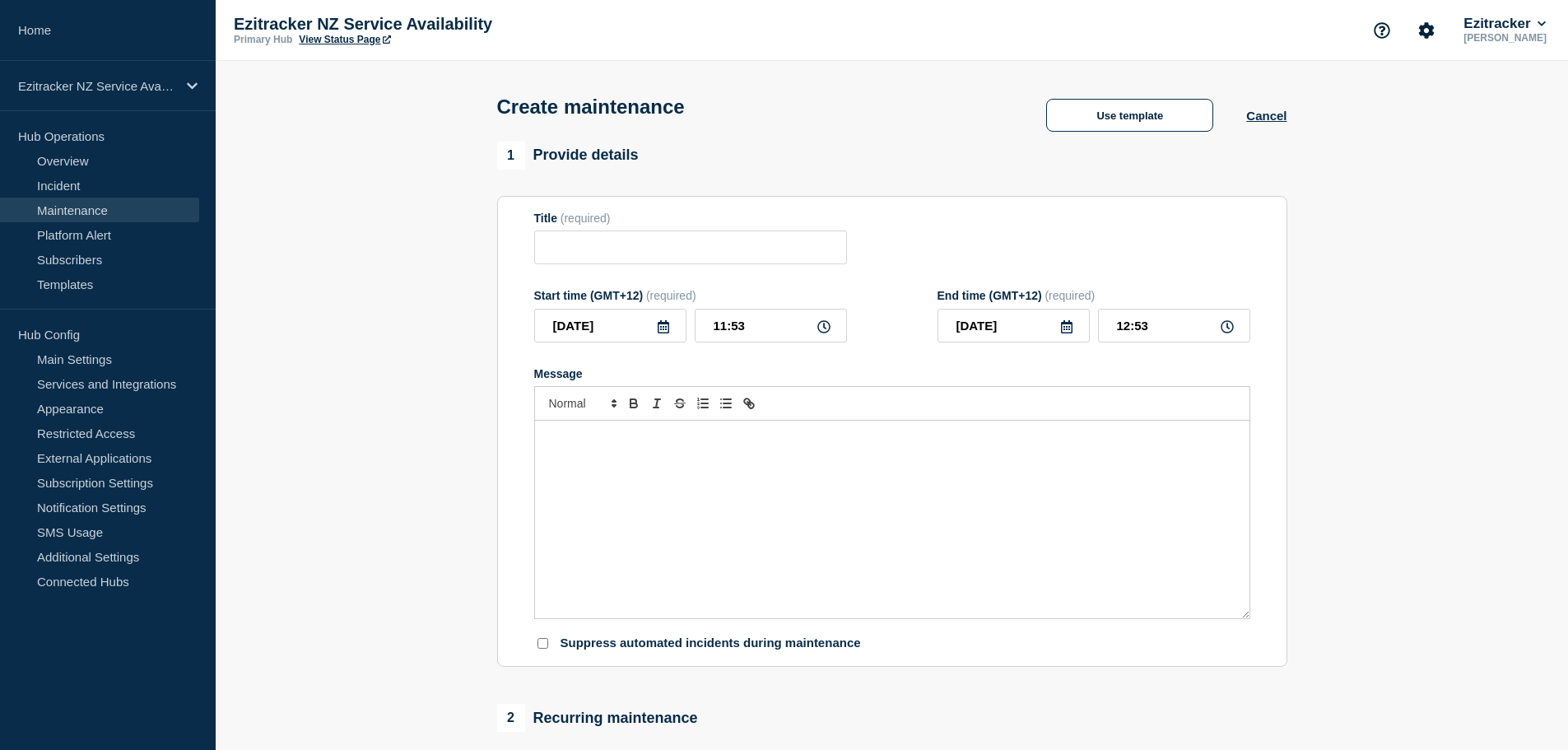
type input "Ezitracker Hosting - Monthly Scheduled Maintenance"
type input "12:38"
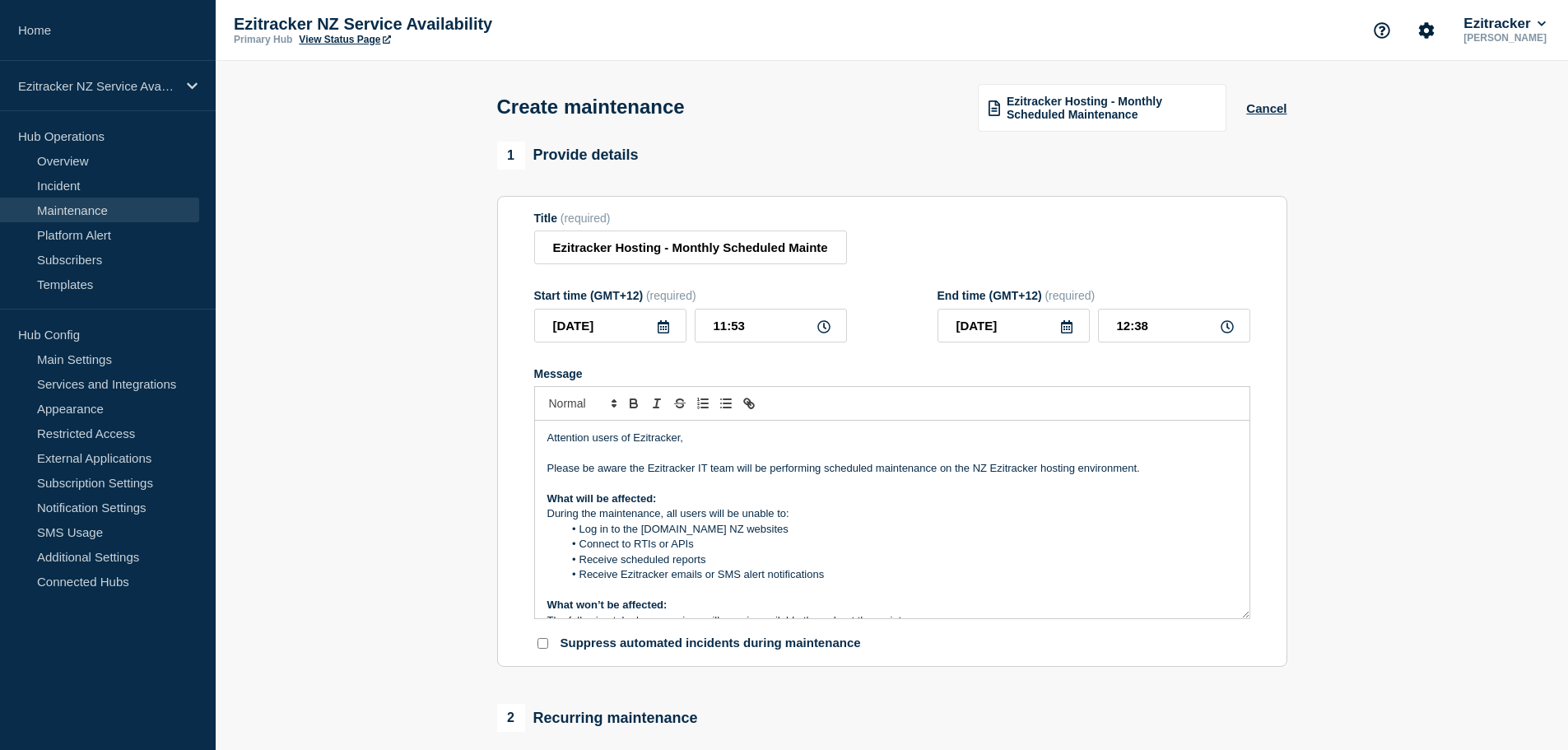
click at [664, 327] on icon at bounding box center [663, 326] width 11 height 13
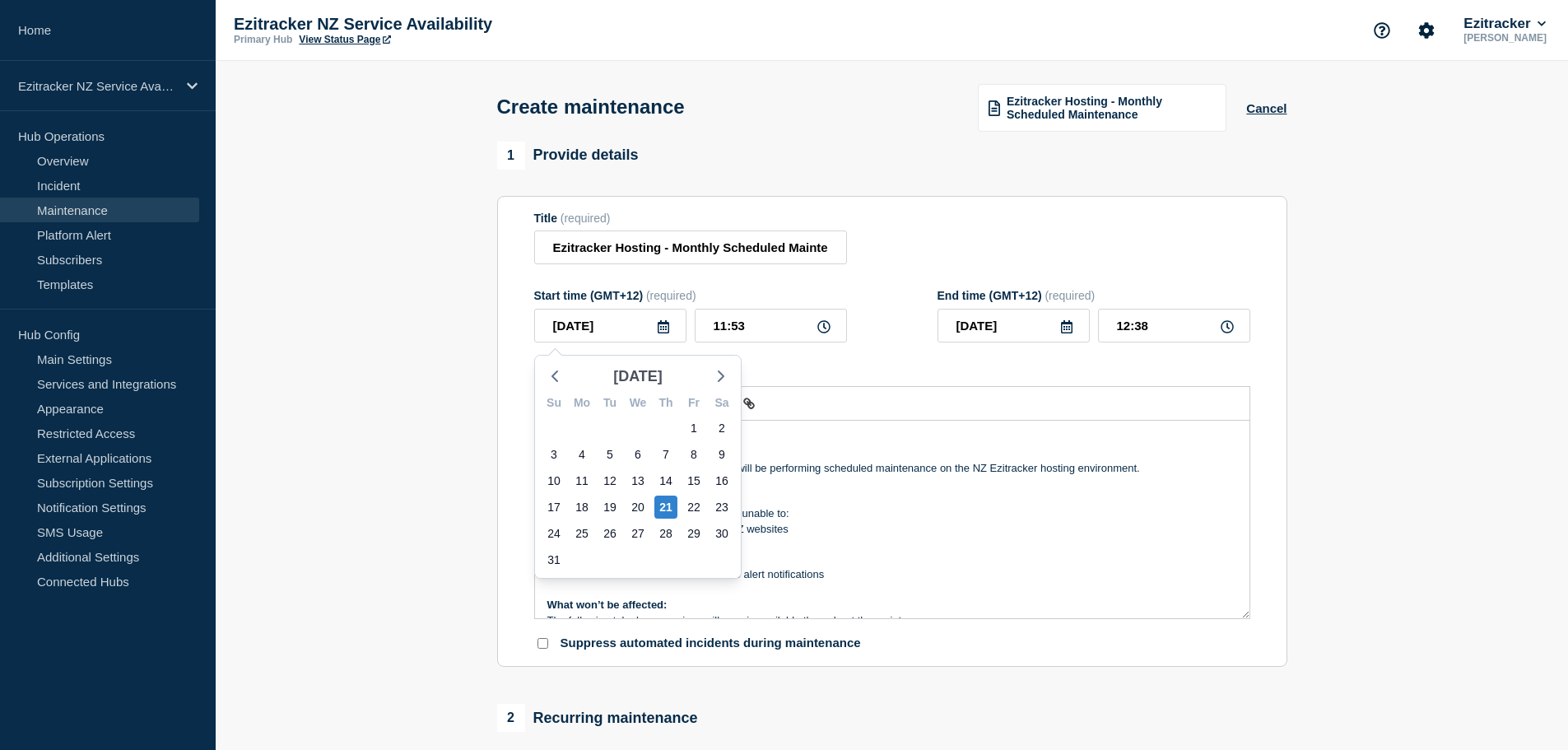
click at [658, 368] on span "[DATE]" at bounding box center [638, 376] width 49 height 24
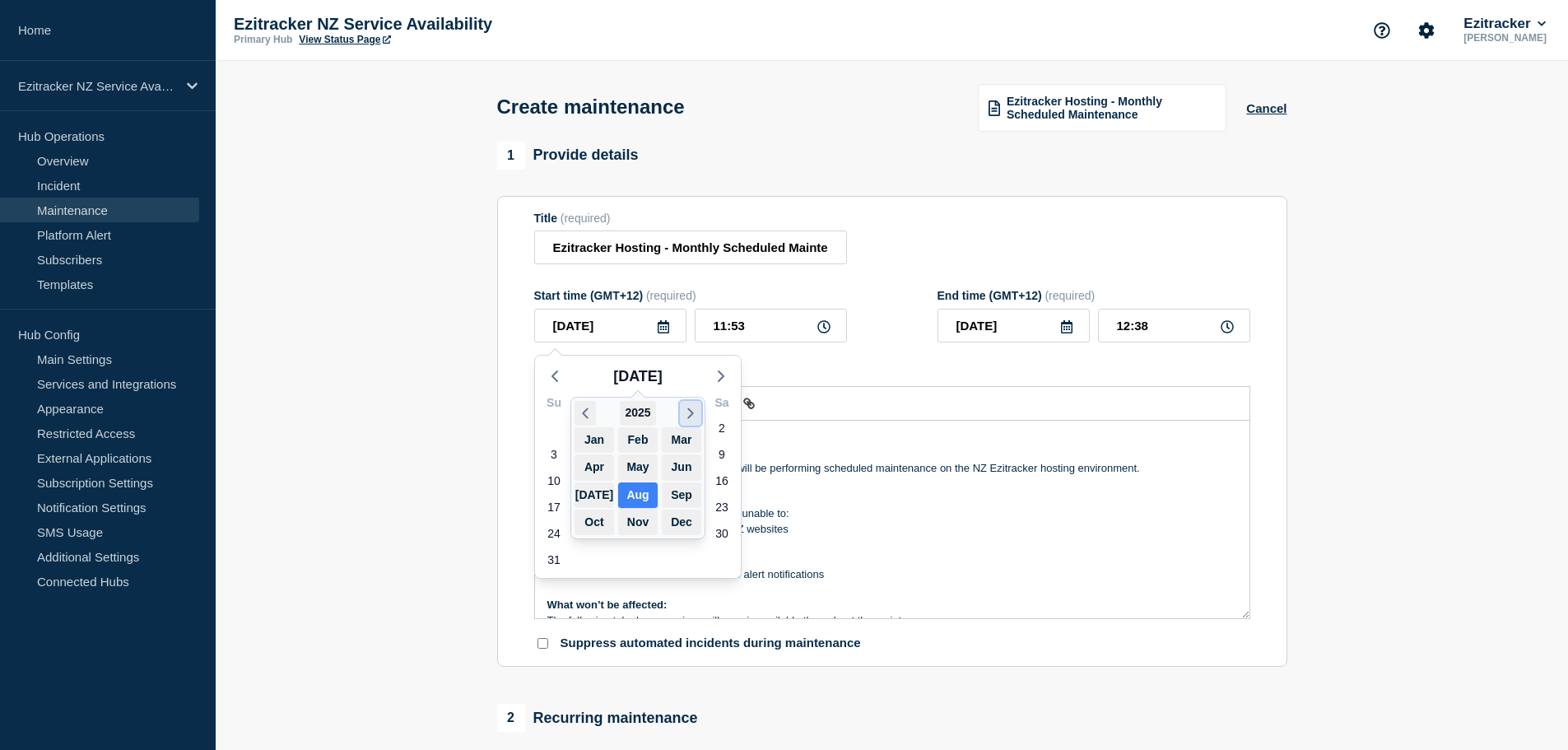
click at [688, 412] on icon "button" at bounding box center [690, 413] width 18 height 20
click at [681, 495] on button "Sep" at bounding box center [681, 494] width 39 height 25
click at [670, 484] on div "17" at bounding box center [666, 480] width 23 height 23
type input "[DATE]"
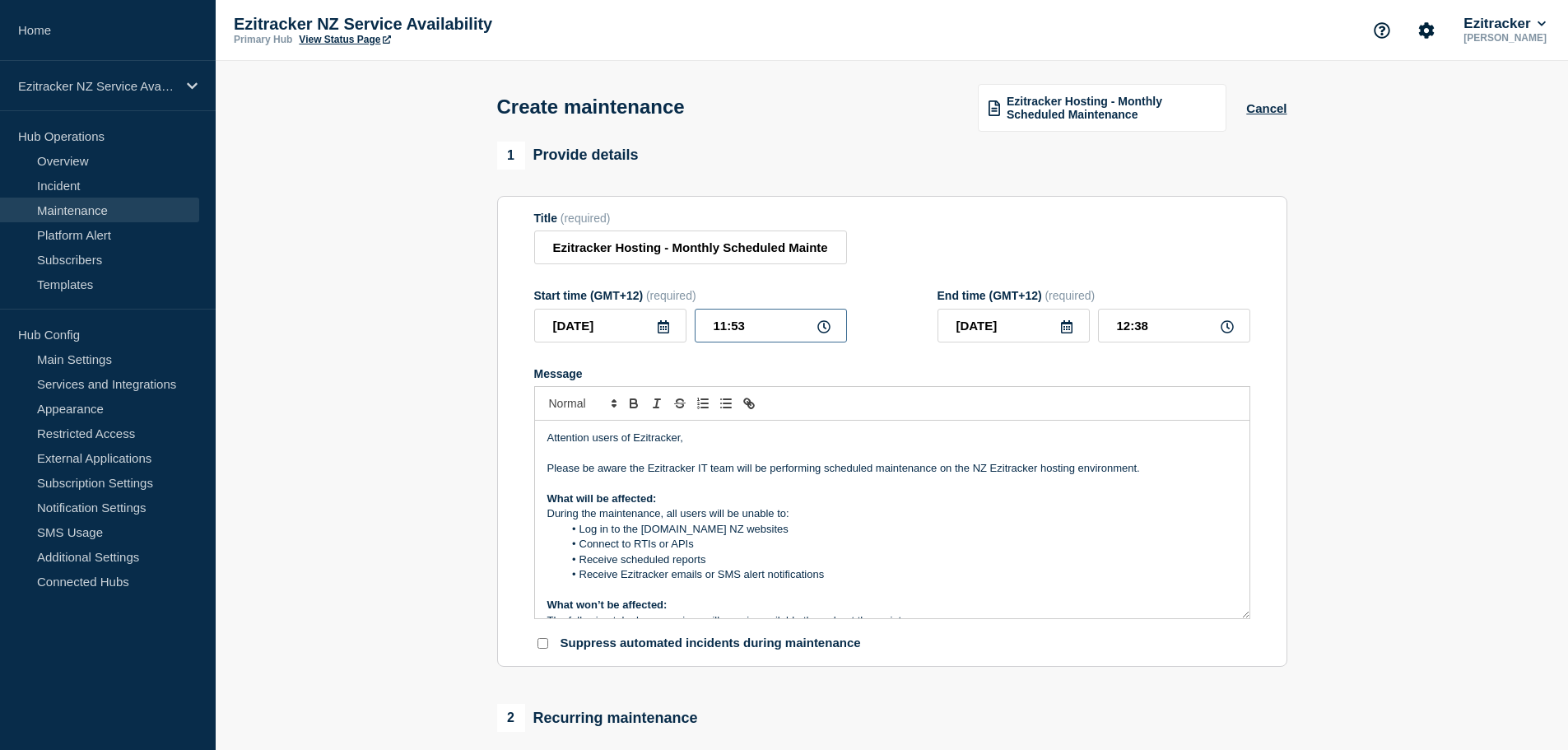
drag, startPoint x: 713, startPoint y: 329, endPoint x: 727, endPoint y: 331, distance: 14.1
click at [724, 328] on input "11:53" at bounding box center [770, 326] width 152 height 34
type input "06:53"
type input "07:38"
type input "06:43"
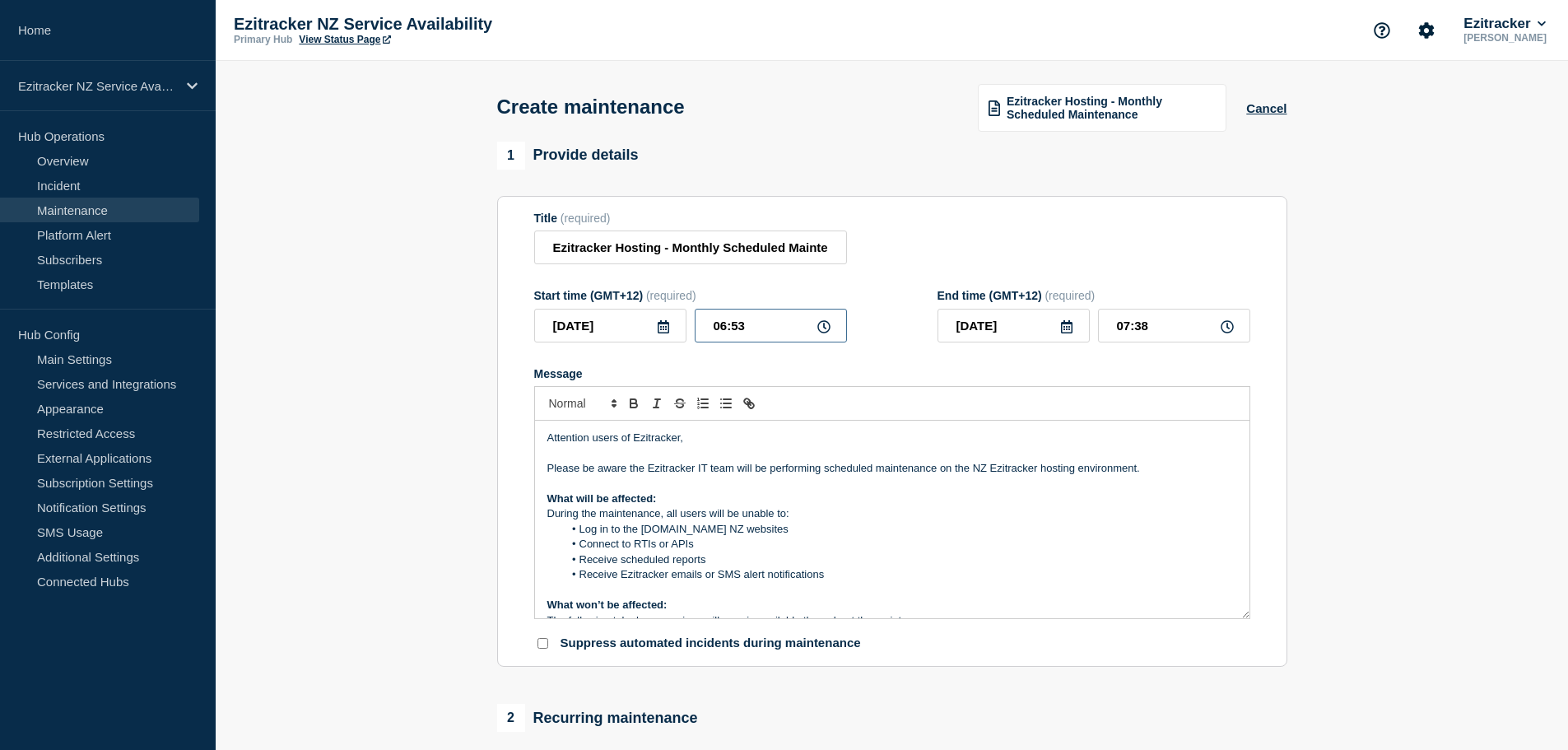
type input "07:28"
type input "06:03"
type input "06:48"
type input "06:00"
type input "06:45"
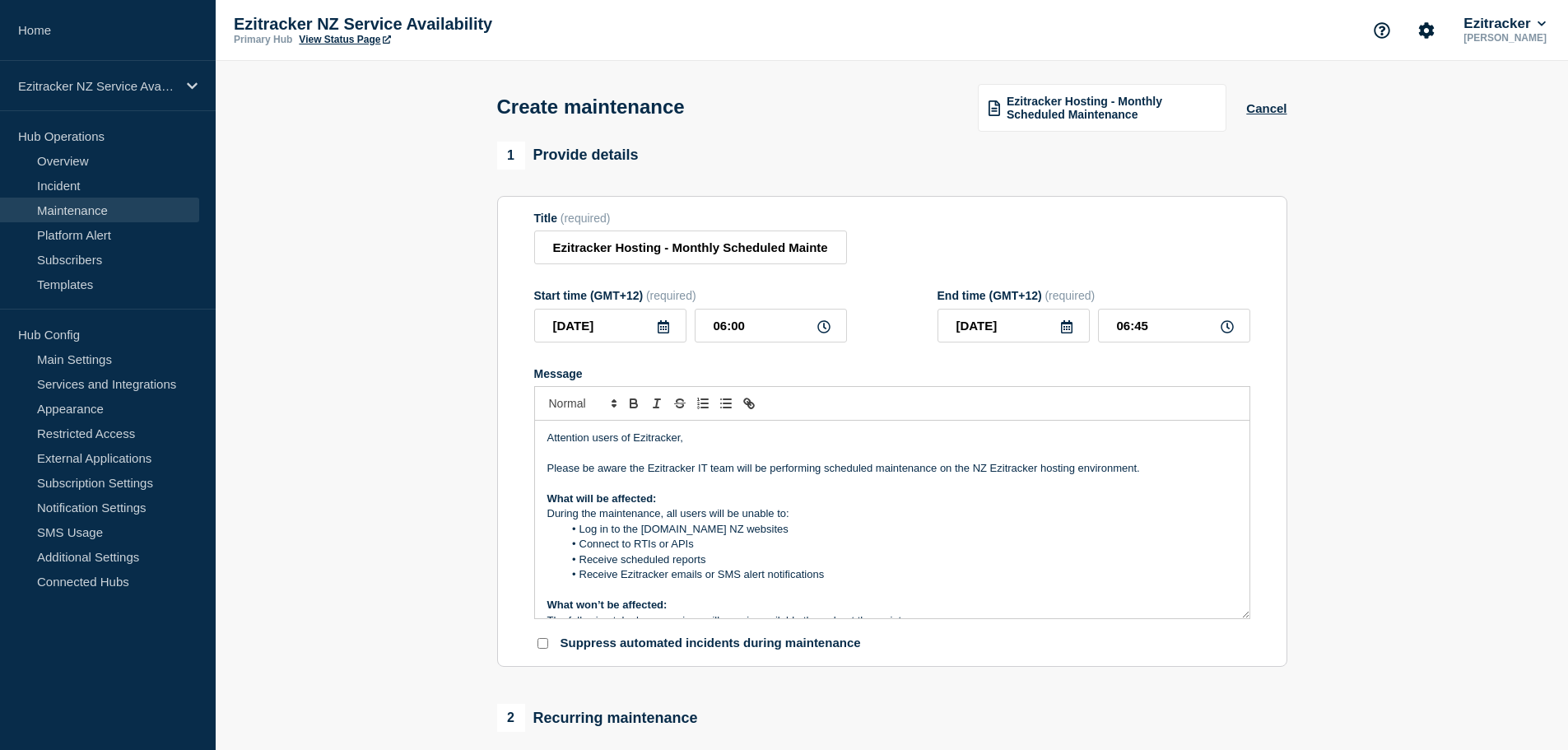
click at [850, 535] on li "Log in to the [DOMAIN_NAME] NZ websites" at bounding box center [900, 530] width 674 height 15
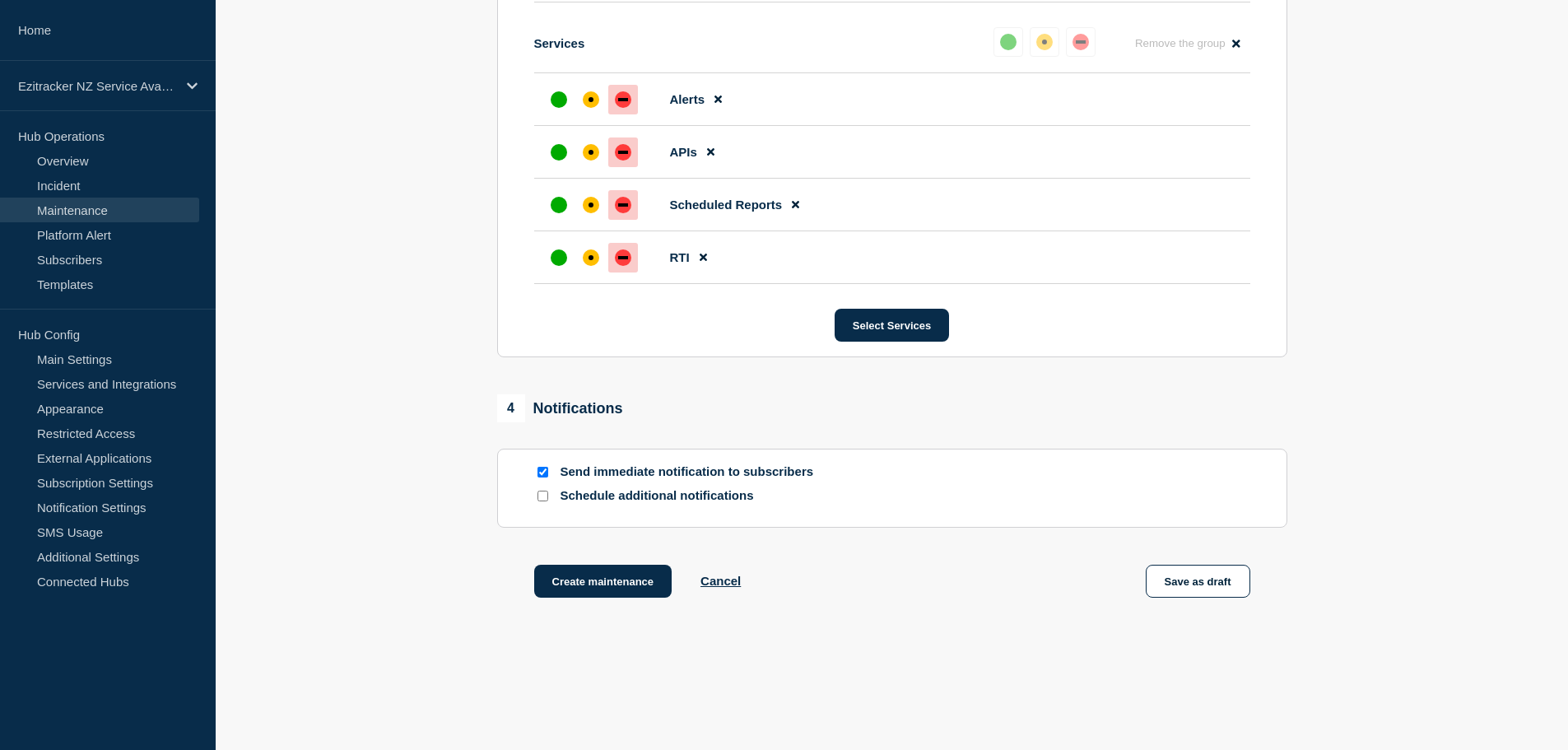
scroll to position [1934, 0]
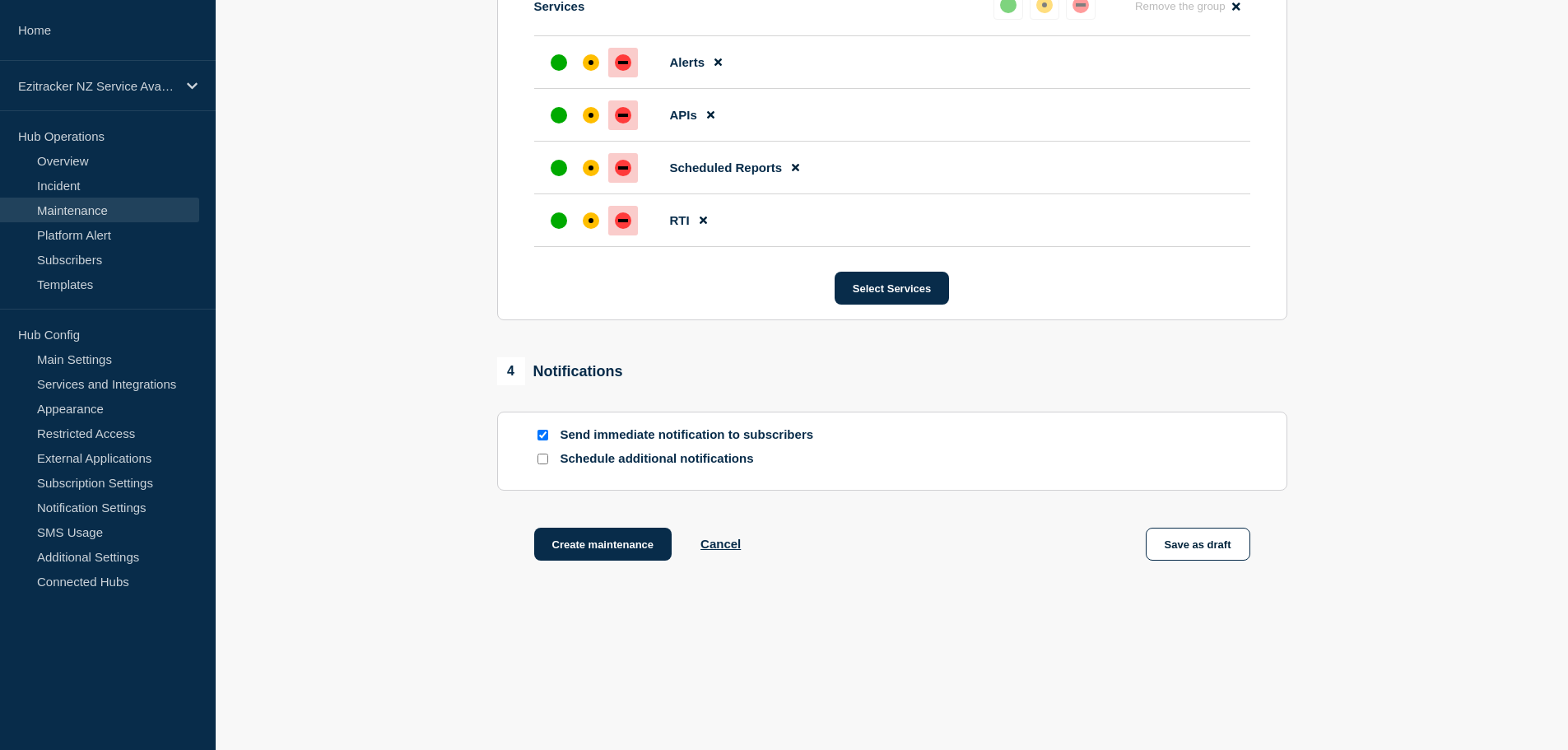
click at [542, 433] on input "Send immediate notification to subscribers" at bounding box center [542, 435] width 10 height 10
checkbox input "false"
click at [542, 460] on input "Schedule additional notifications" at bounding box center [542, 458] width 10 height 10
checkbox input "true"
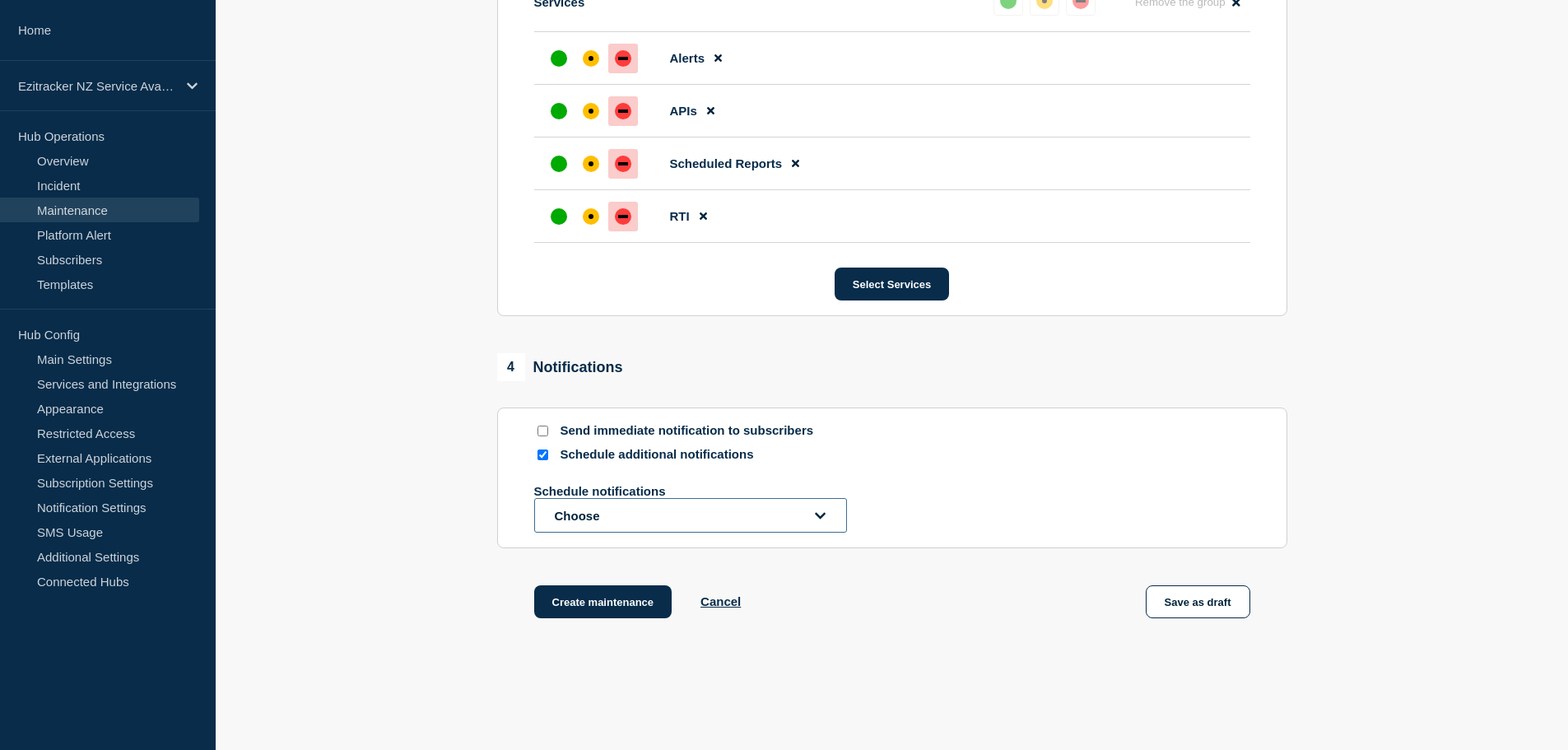
click at [630, 527] on button "Choose" at bounding box center [690, 515] width 312 height 35
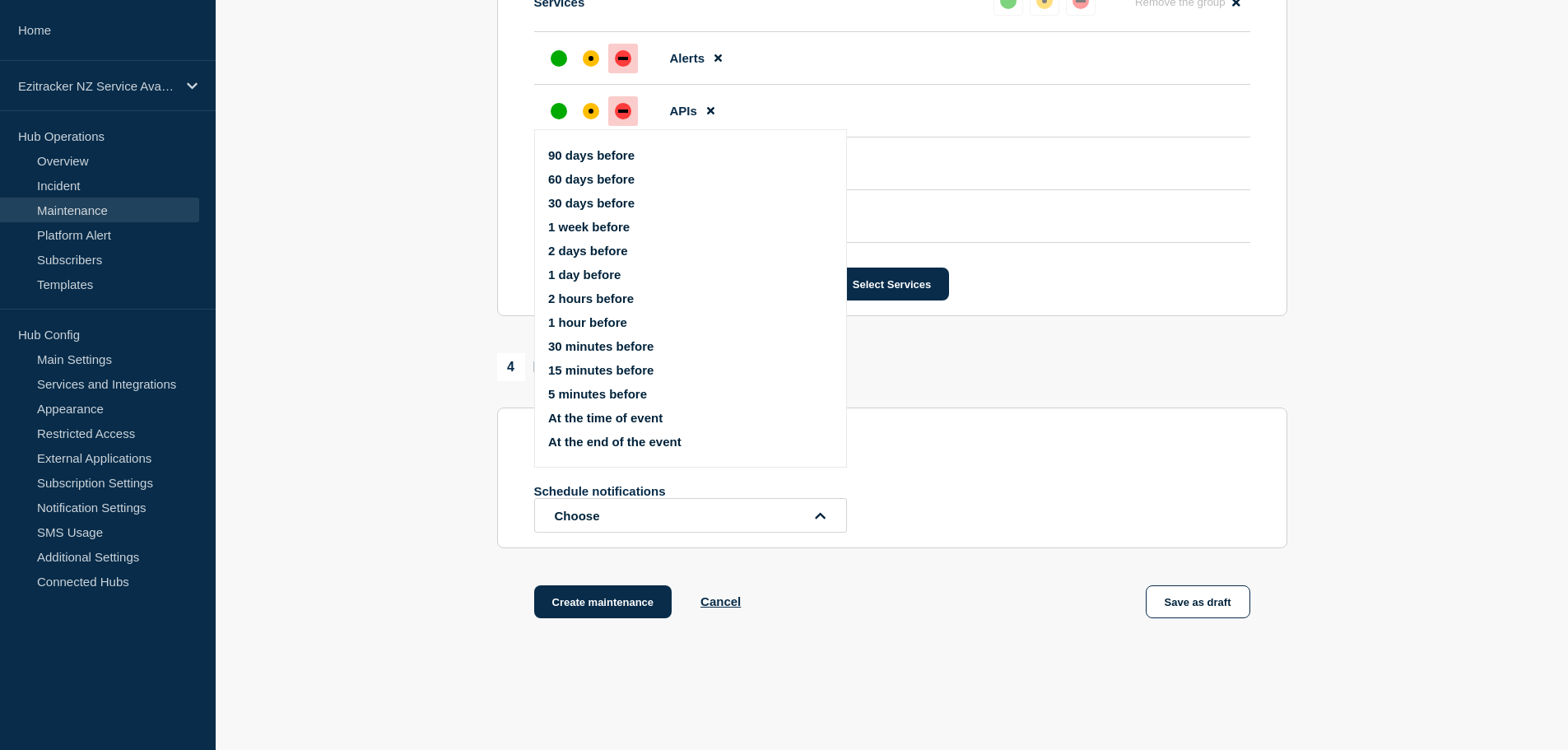
click at [592, 230] on button "1 week before" at bounding box center [588, 227] width 81 height 14
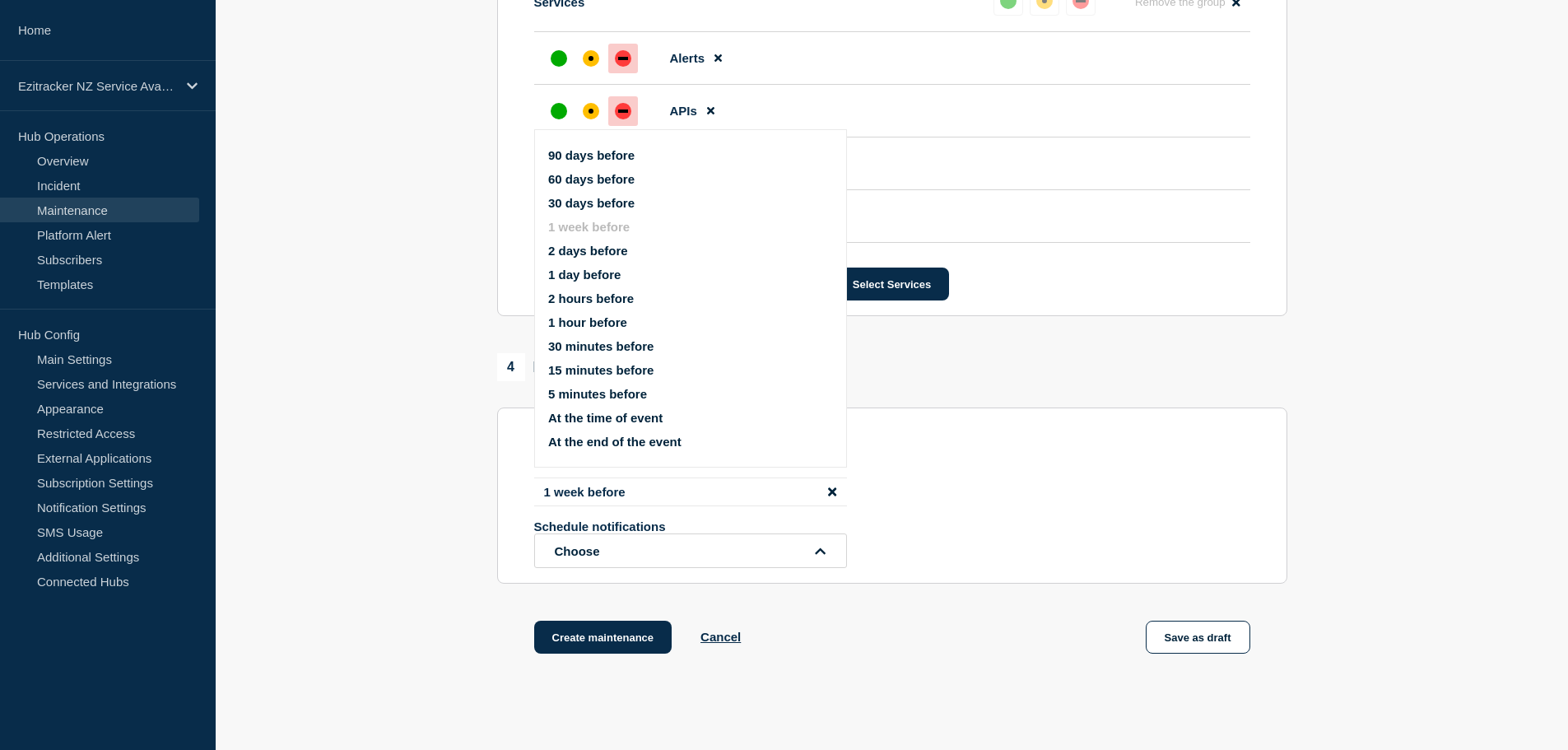
click at [604, 278] on button "1 day before" at bounding box center [585, 274] width 73 height 14
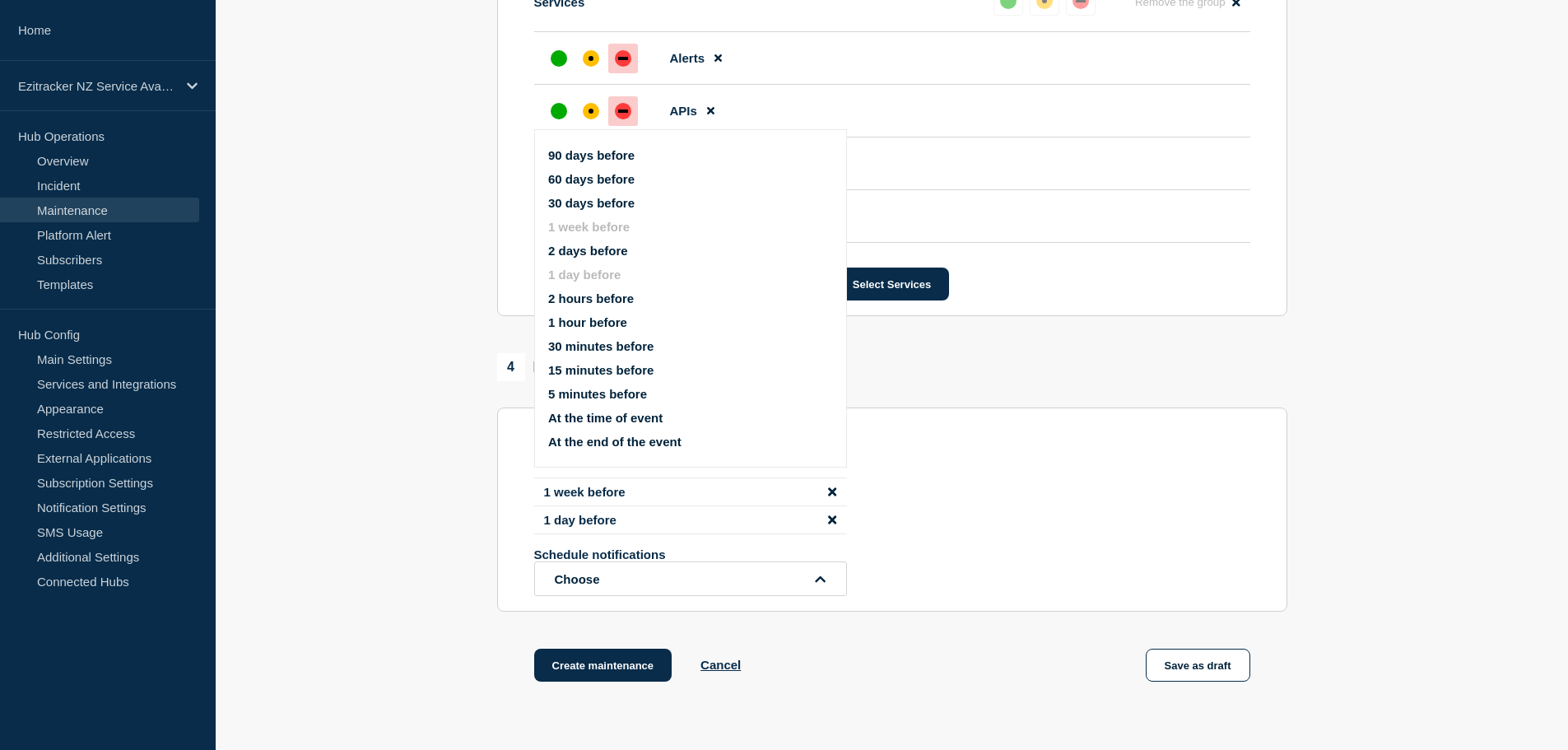
click at [601, 324] on button "1 hour before" at bounding box center [587, 322] width 79 height 14
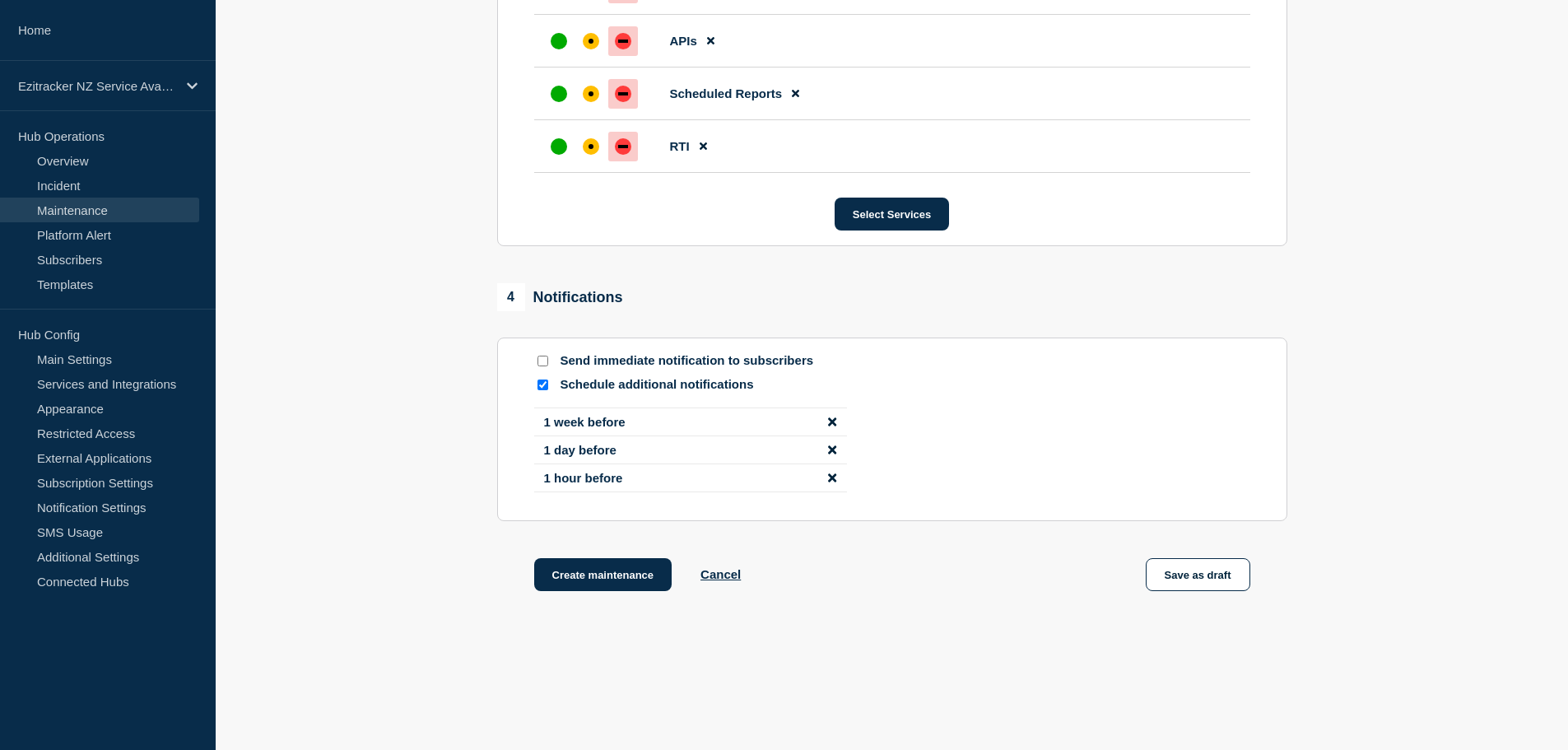
scroll to position [2038, 0]
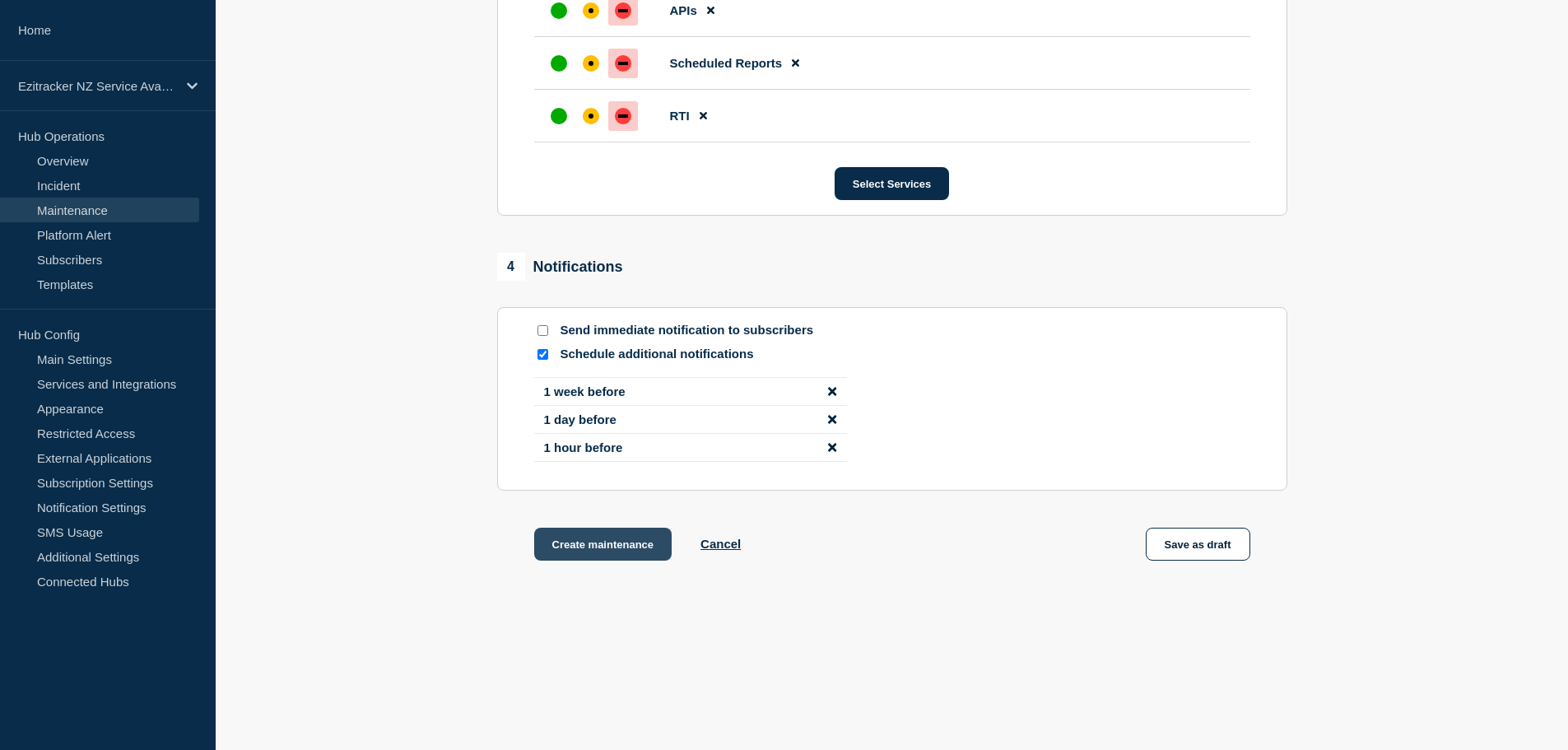
click at [586, 542] on button "Create maintenance" at bounding box center [603, 544] width 138 height 33
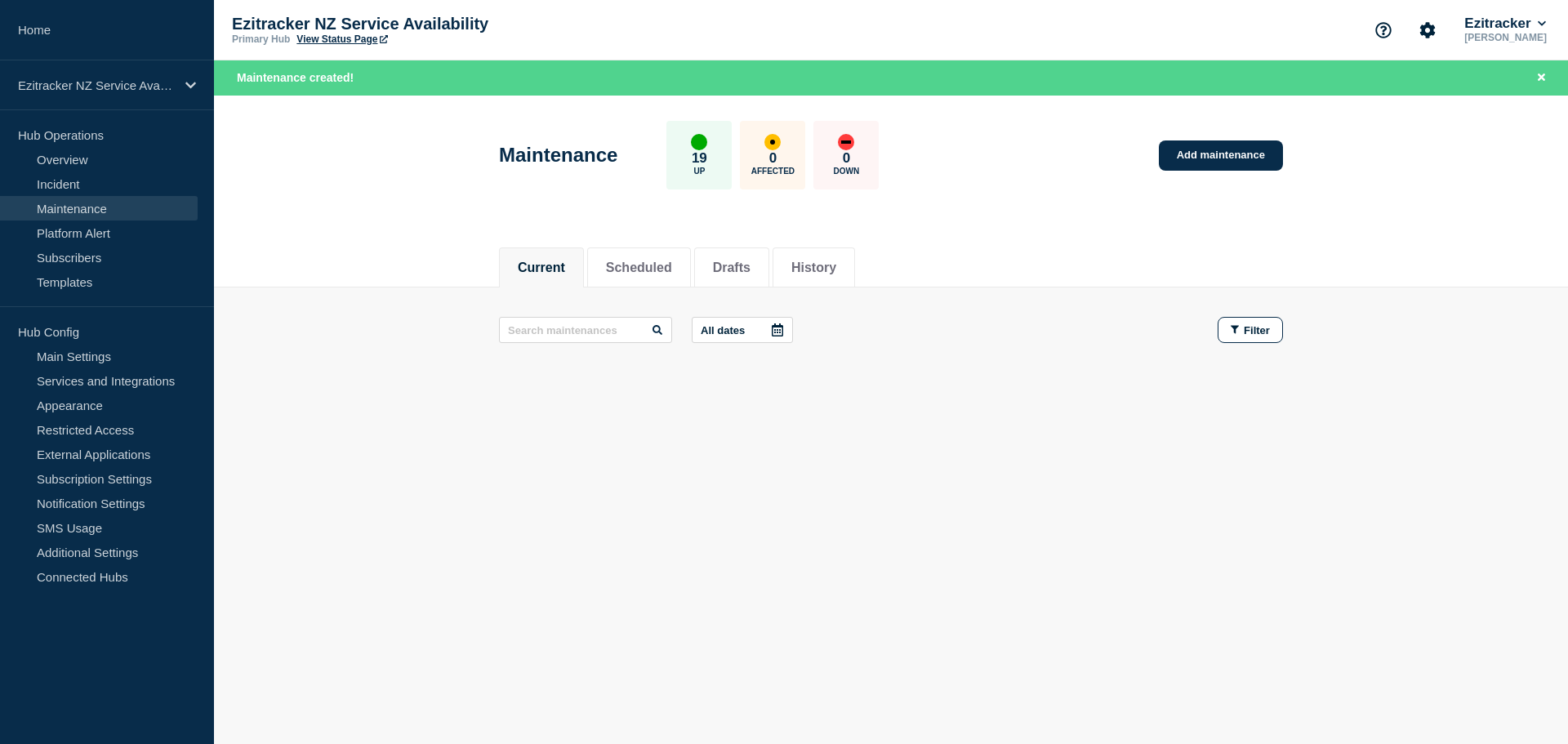
click at [339, 36] on link "View Status Page" at bounding box center [341, 39] width 91 height 11
click at [1543, 26] on icon at bounding box center [1542, 23] width 9 height 10
click at [1504, 216] on button "Log out" at bounding box center [1494, 217] width 41 height 14
